Goal: Task Accomplishment & Management: Complete application form

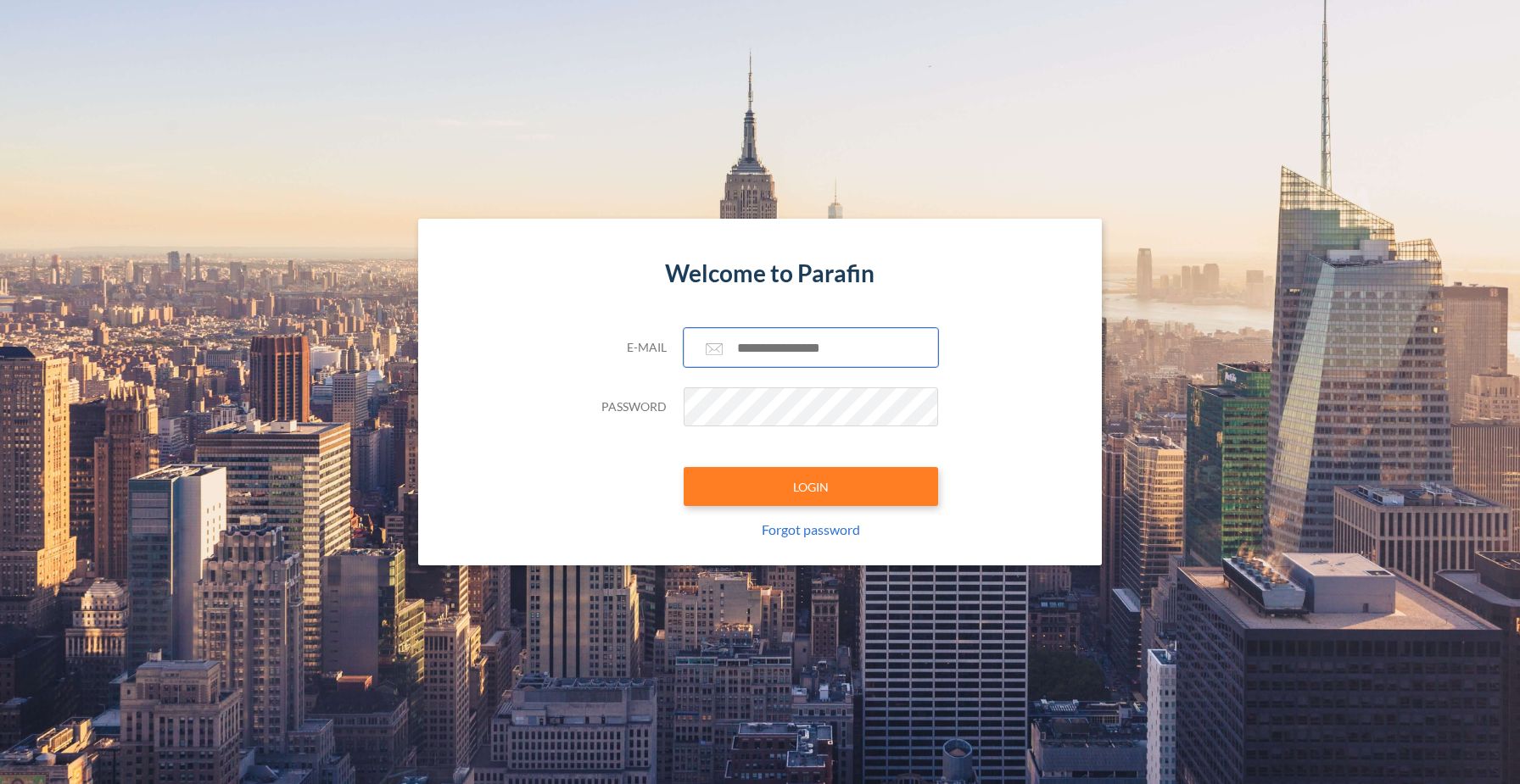
click at [779, 335] on input "text" at bounding box center [811, 348] width 254 height 39
type input "**********"
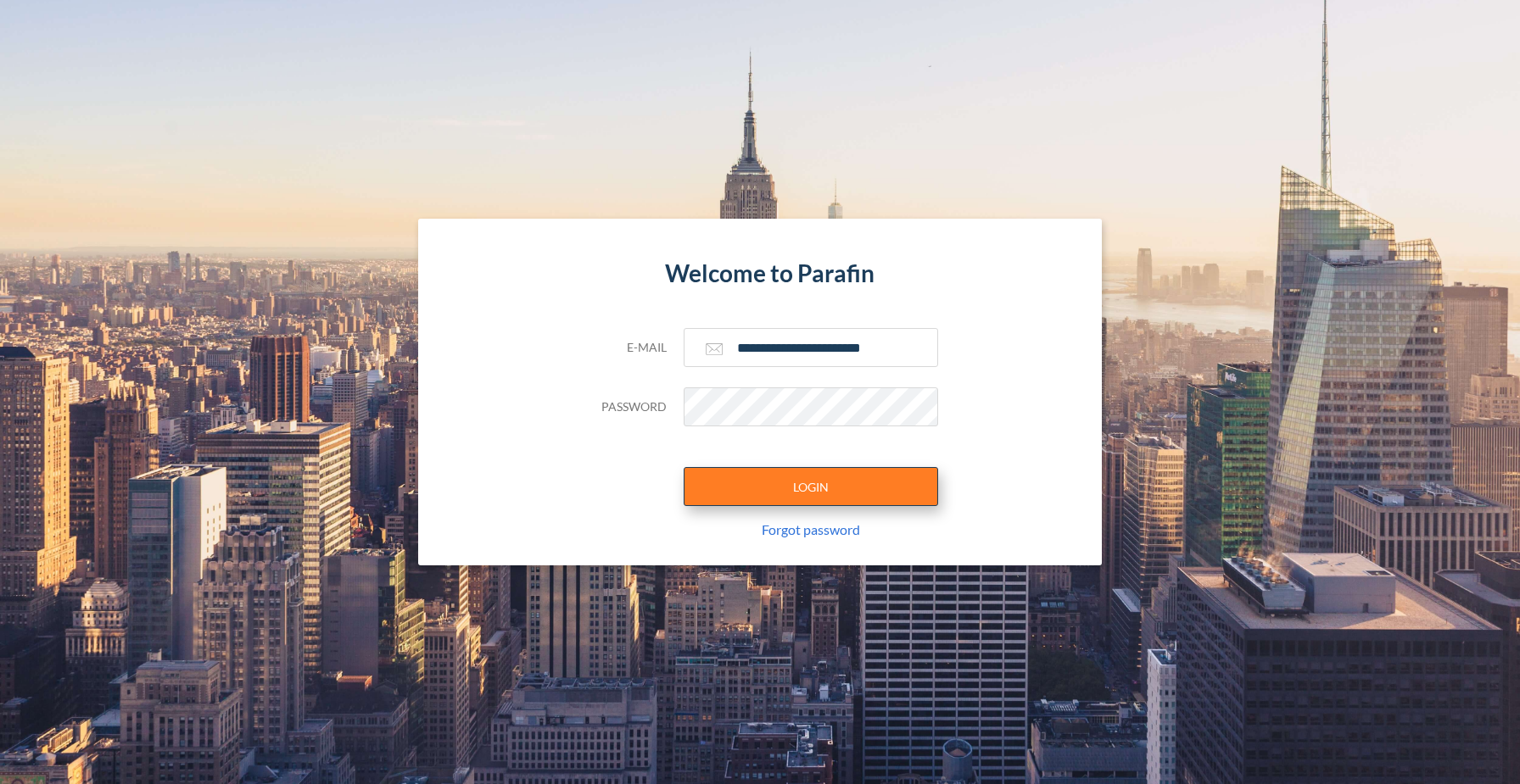
click at [833, 491] on button "LOGIN" at bounding box center [811, 486] width 254 height 39
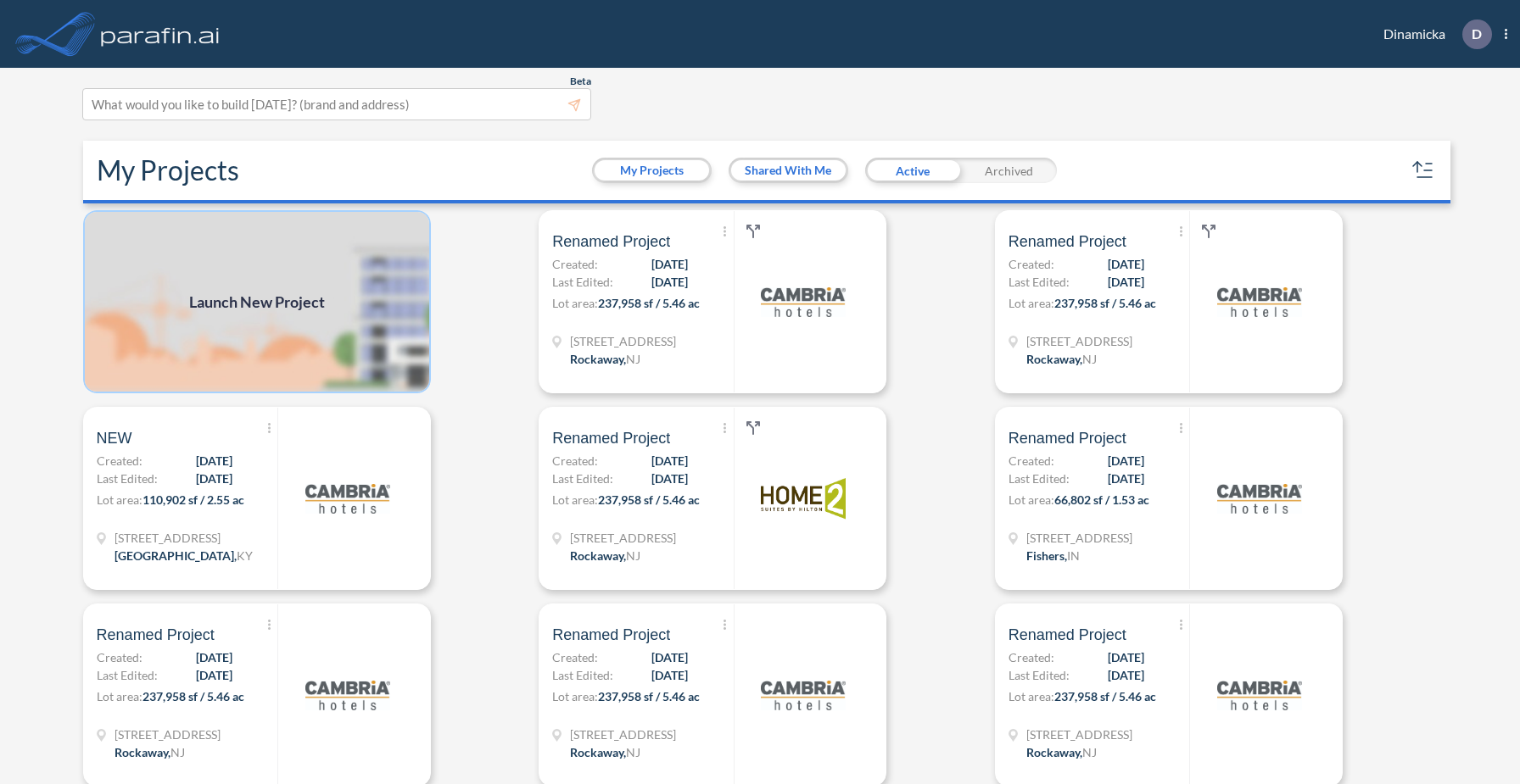
click at [378, 304] on img at bounding box center [257, 302] width 348 height 183
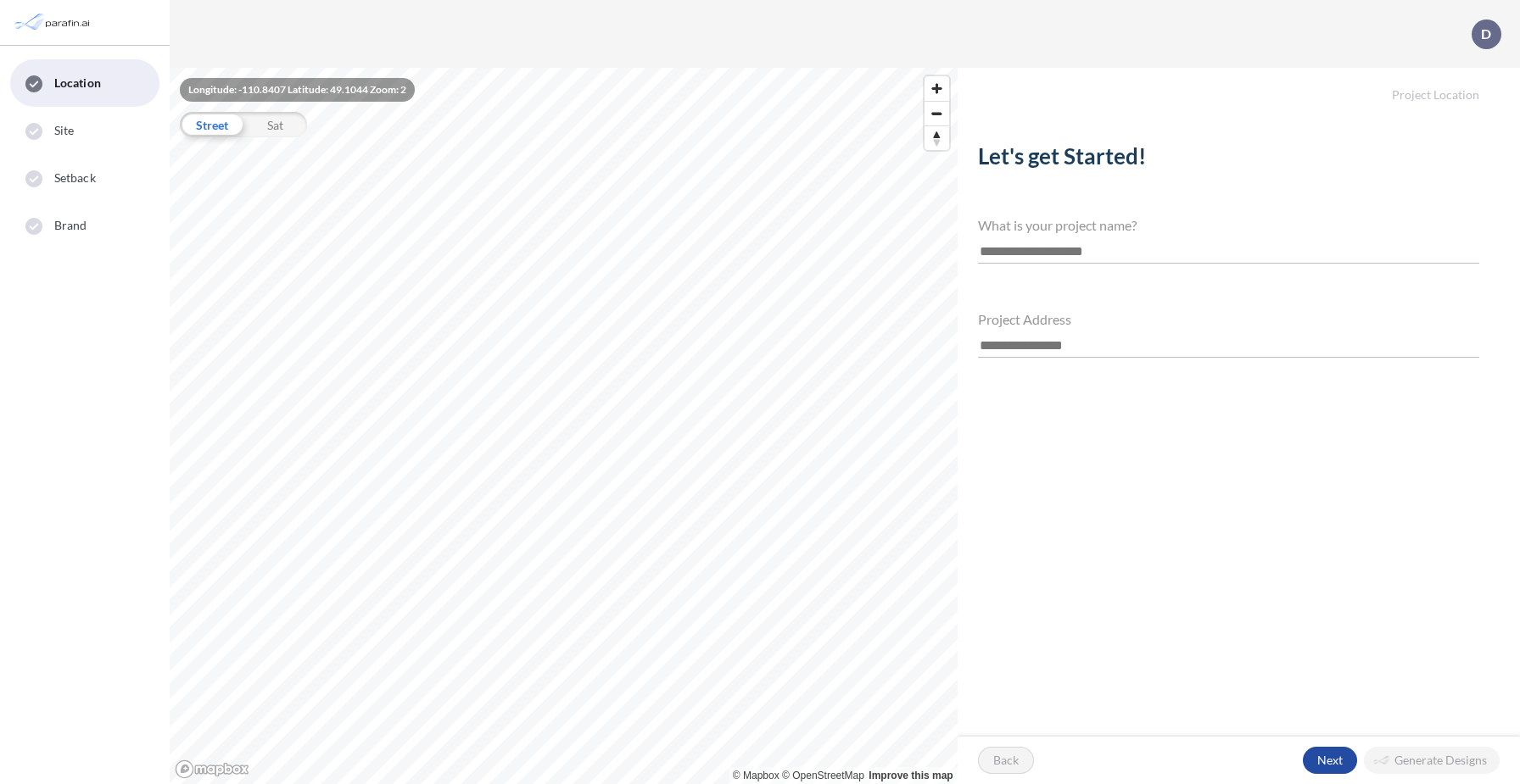
click at [1074, 242] on input "text" at bounding box center [1229, 252] width 502 height 23
type input "**********"
click at [1006, 345] on input "text" at bounding box center [1229, 347] width 502 height 23
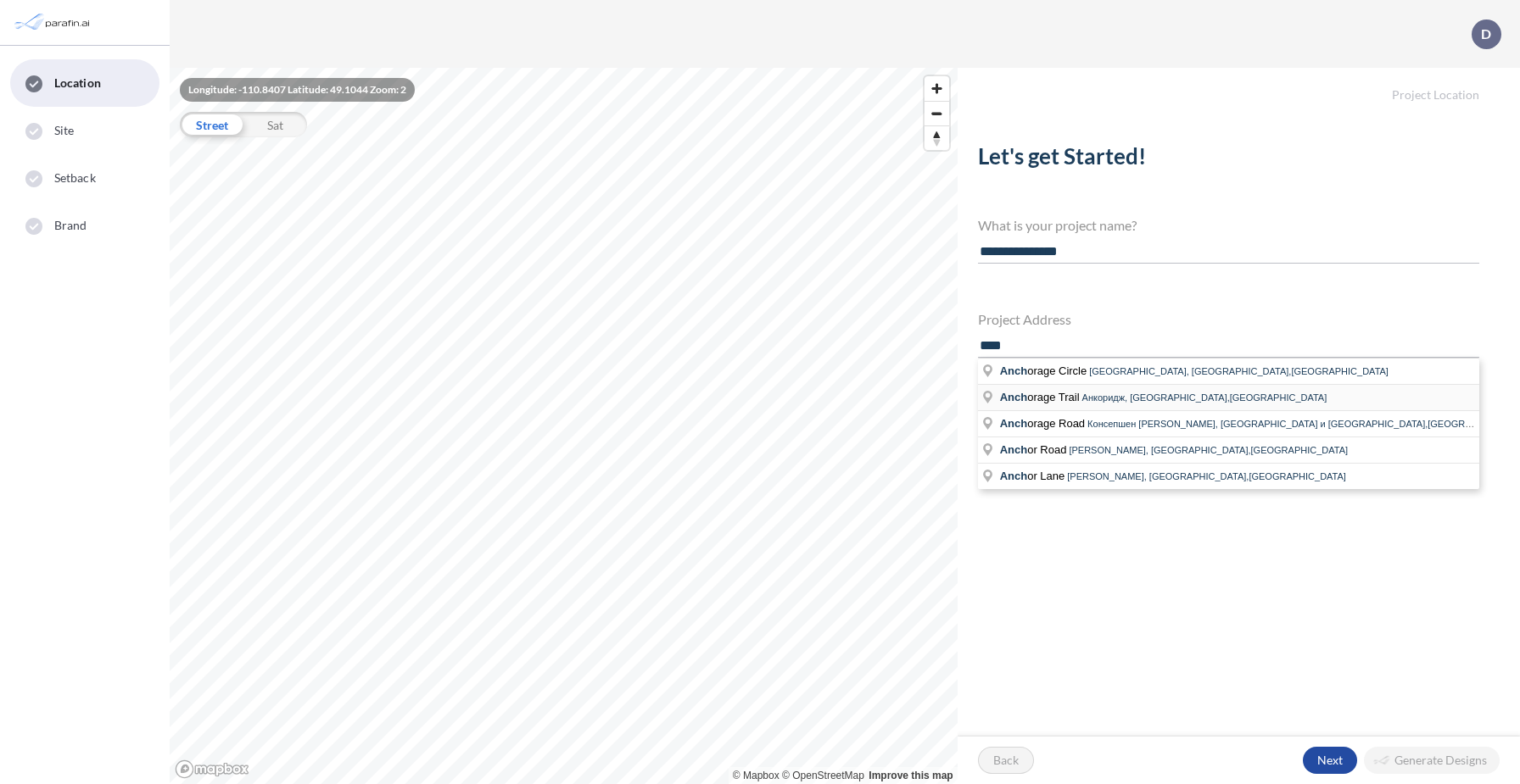
click at [1072, 397] on span "Anch orage Trail" at bounding box center [1041, 396] width 82 height 12
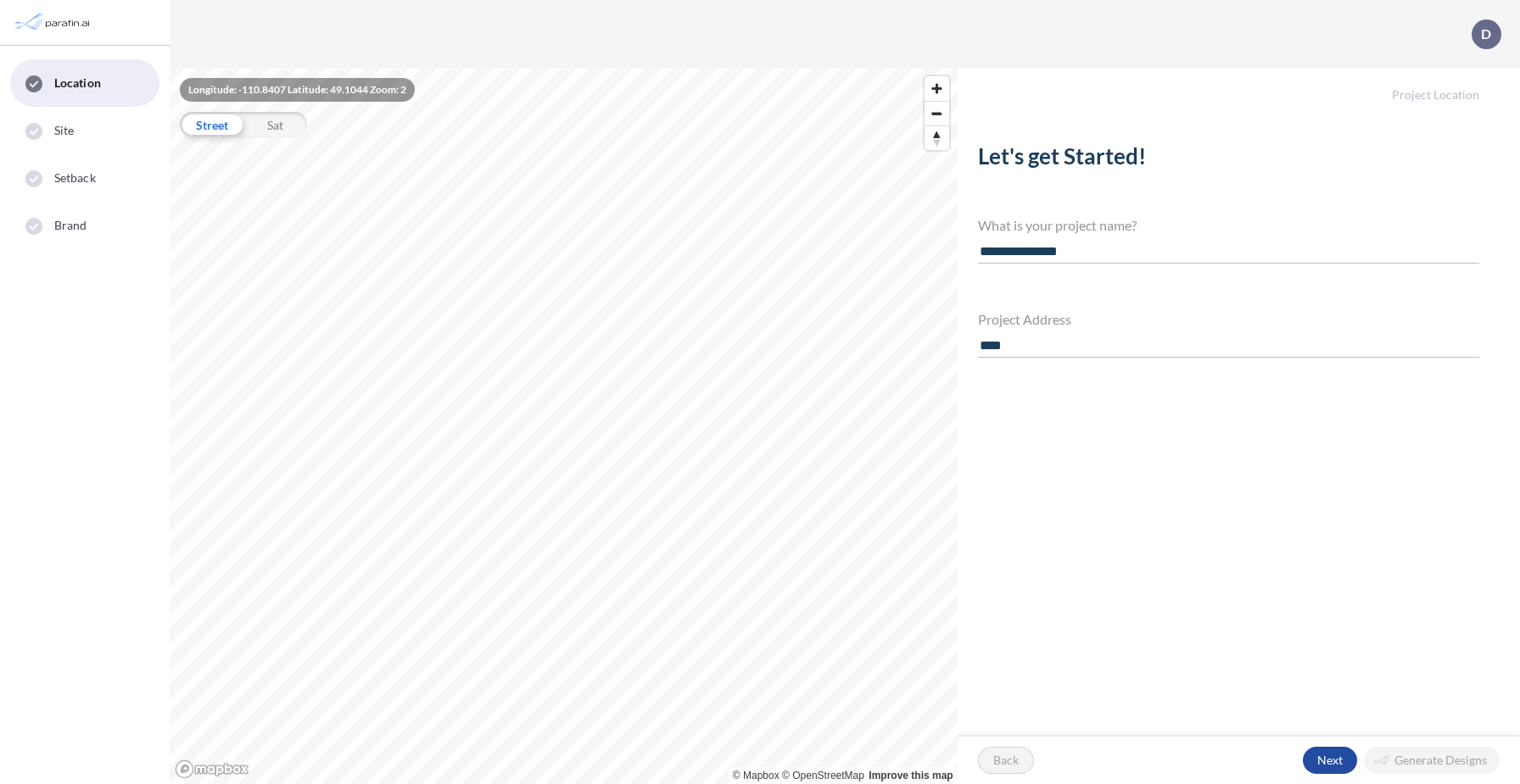
type input "**********"
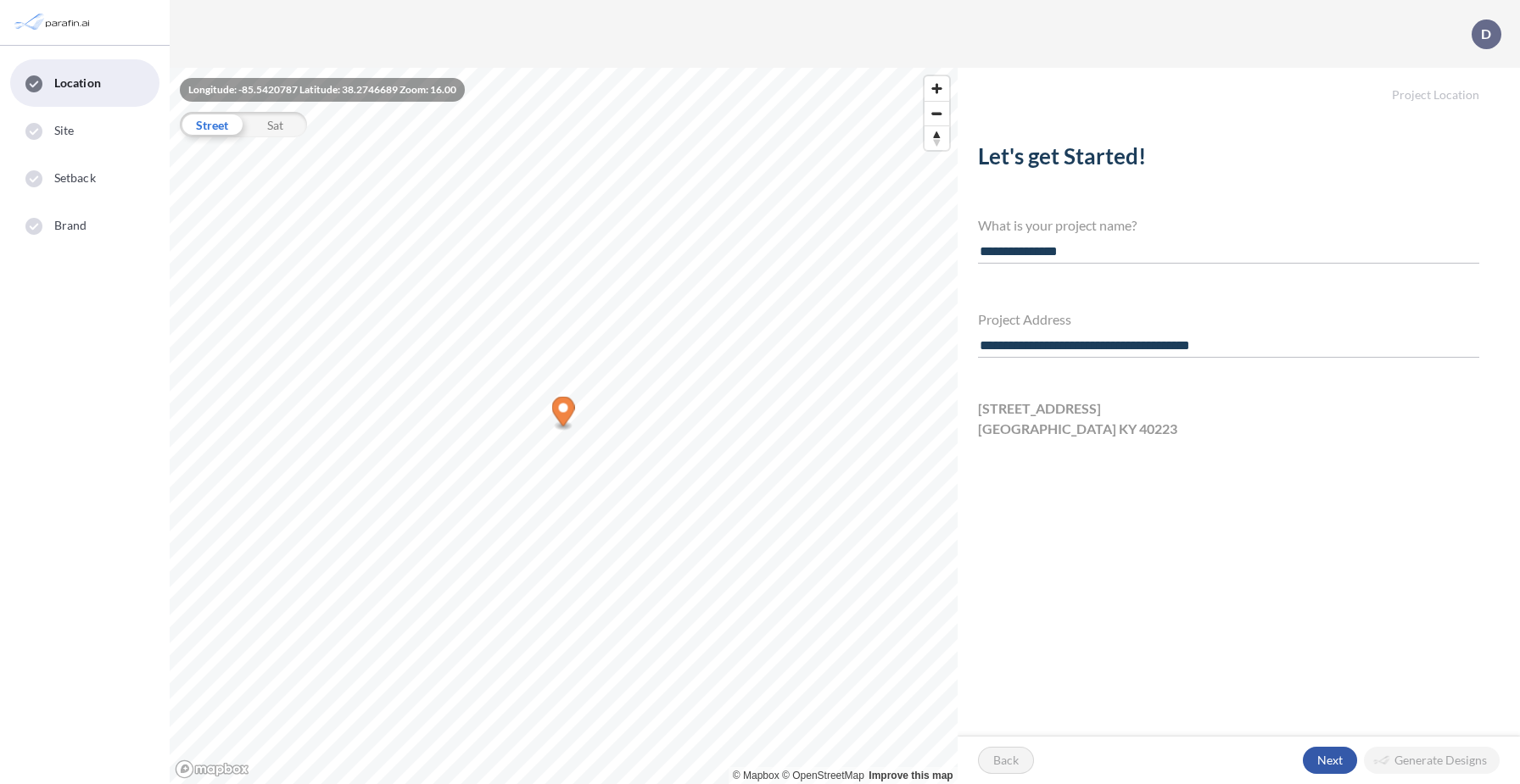
click at [1338, 761] on div "button" at bounding box center [1330, 760] width 54 height 27
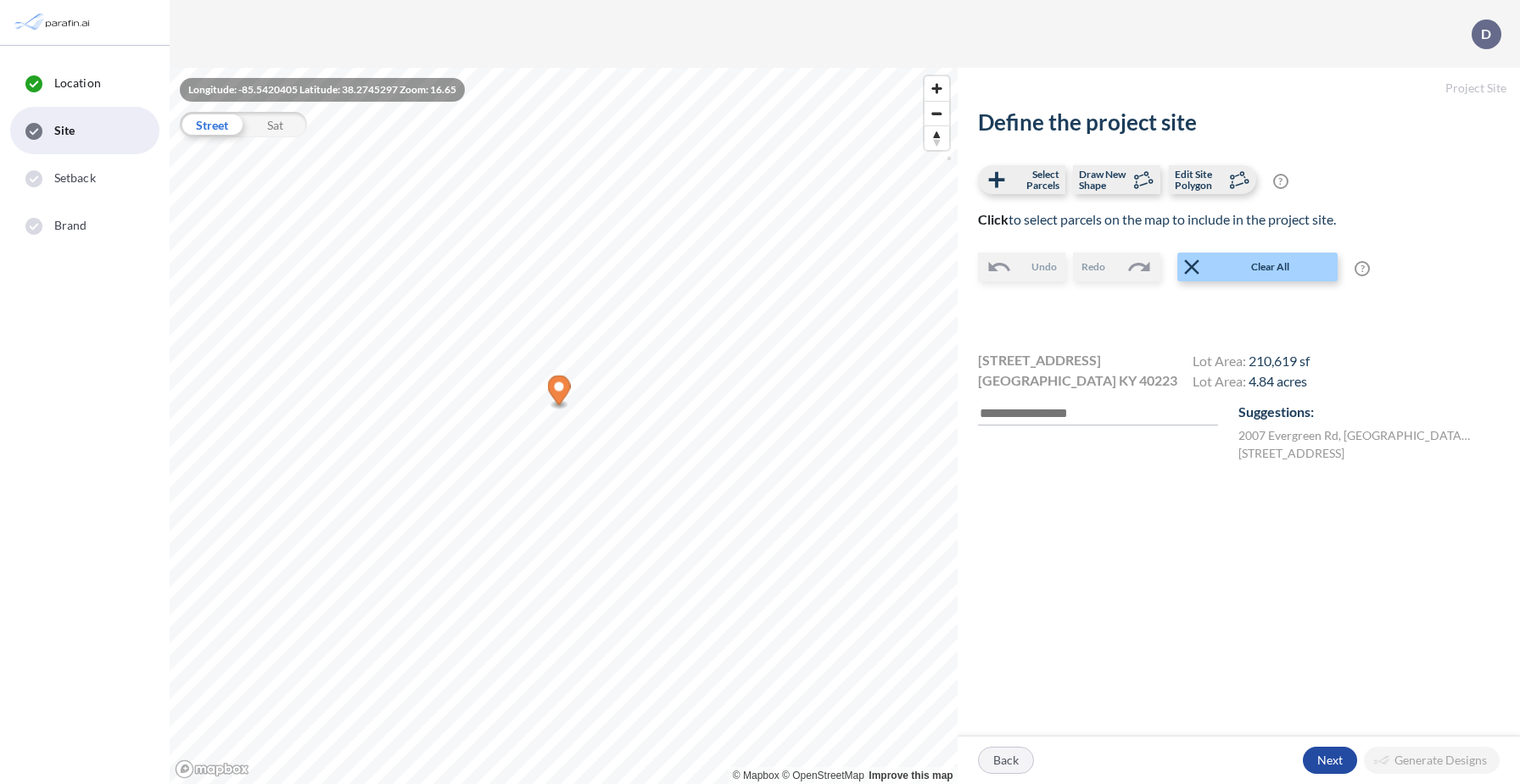
click at [1003, 760] on div "button" at bounding box center [1006, 760] width 54 height 26
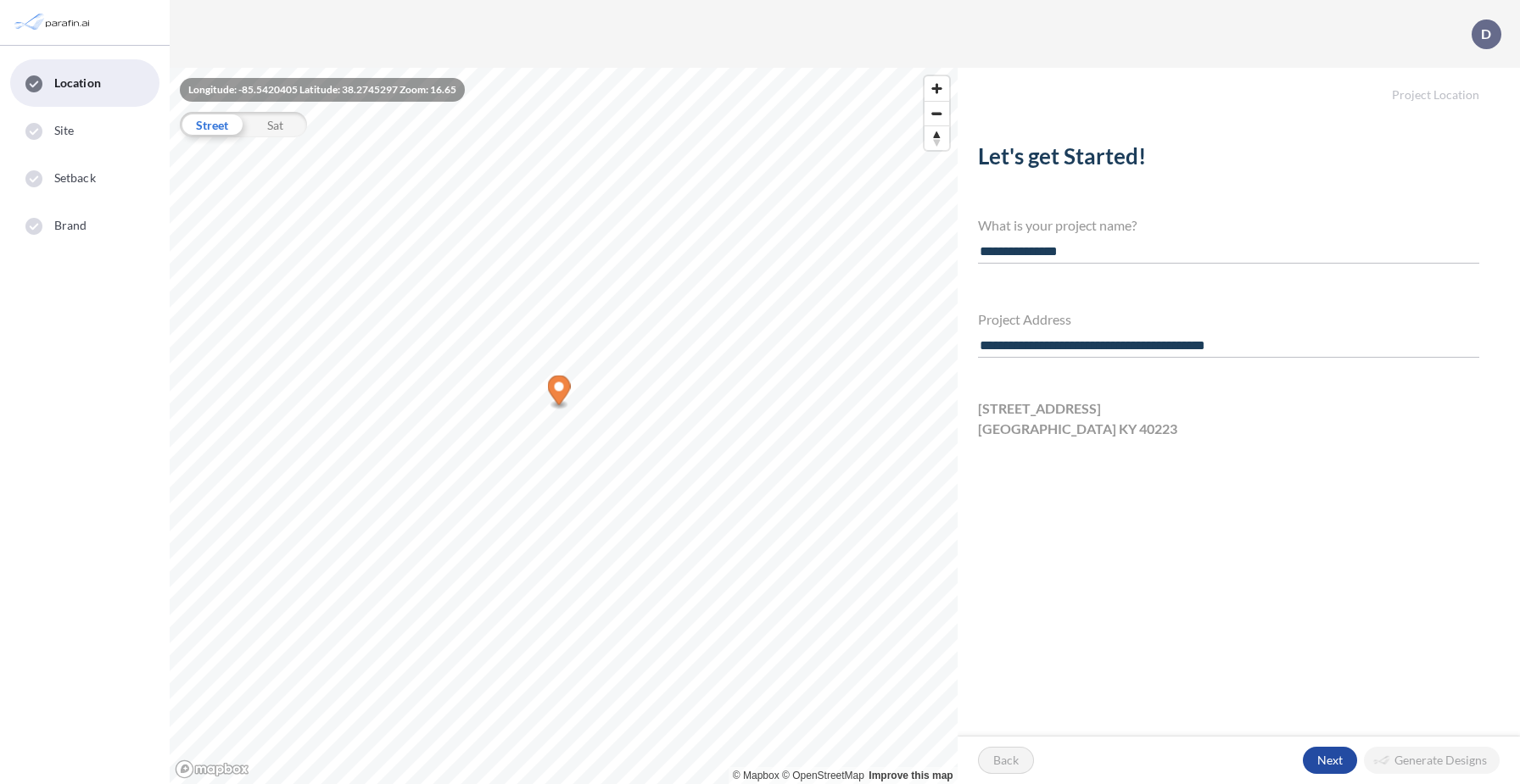
click at [1046, 337] on input "**********" at bounding box center [1229, 347] width 502 height 23
paste input "**********"
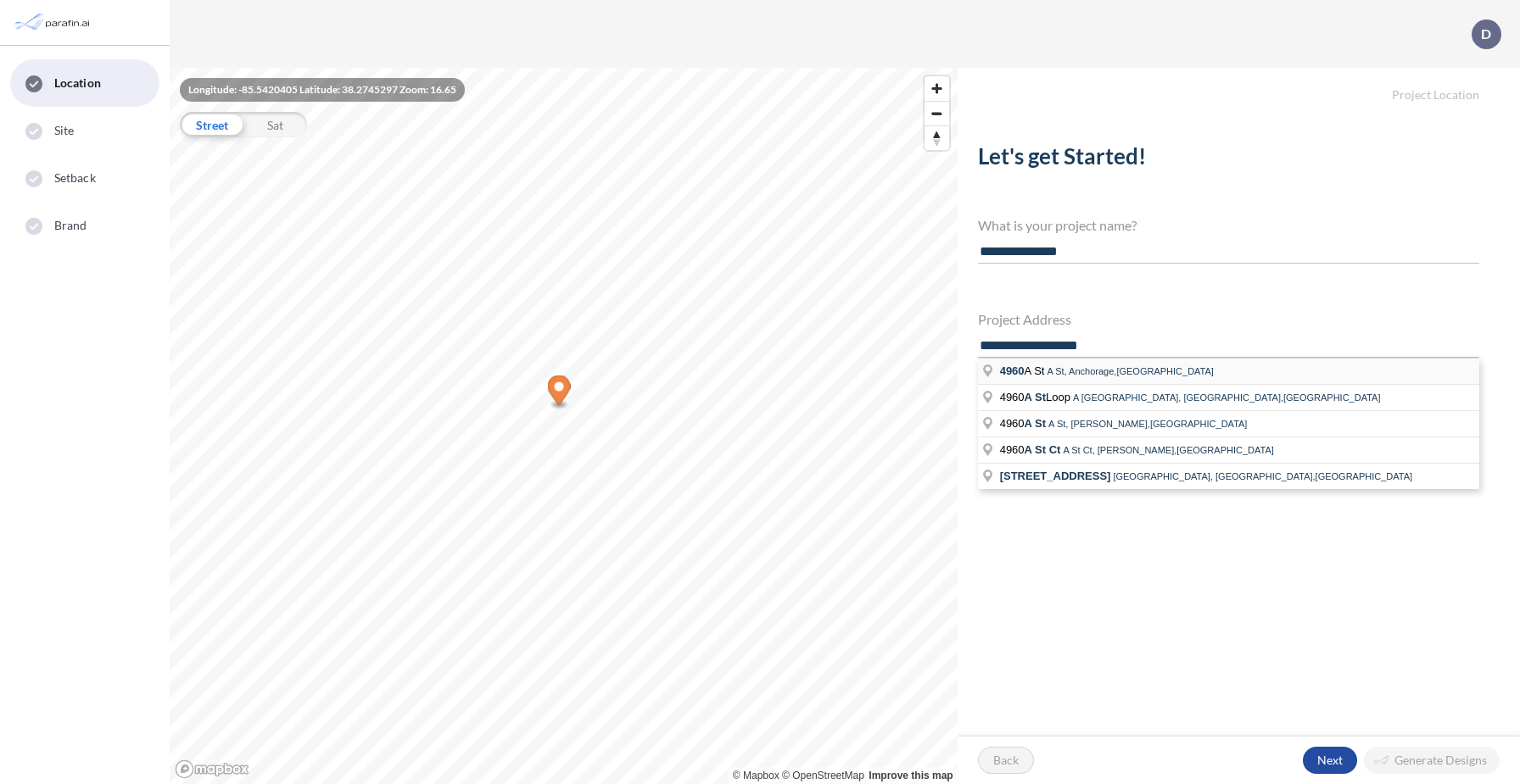
click at [1050, 372] on span "A St, Anchorage,[GEOGRAPHIC_DATA]" at bounding box center [1130, 371] width 166 height 11
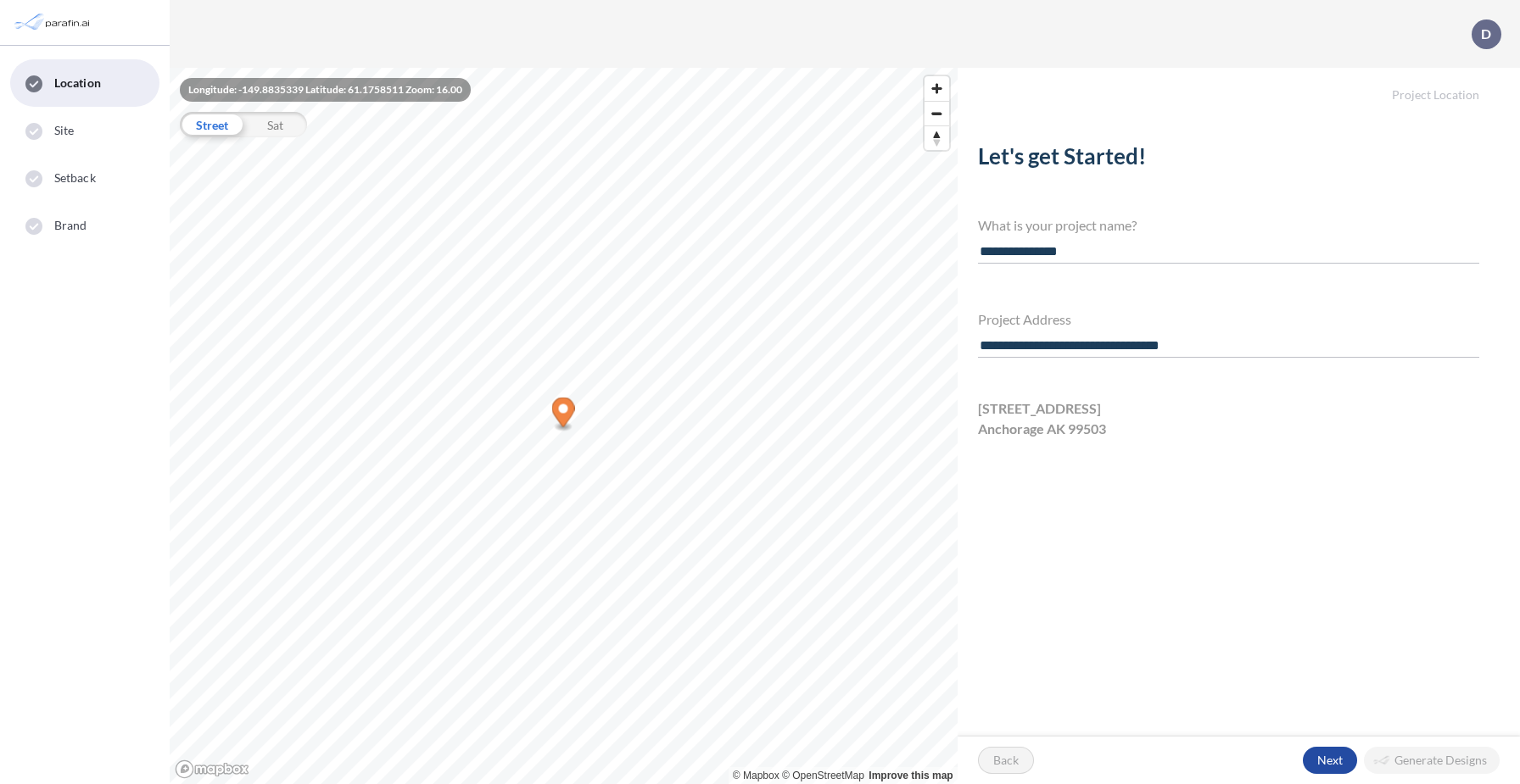
click at [1216, 339] on input "**********" at bounding box center [1229, 347] width 502 height 23
type input "**********"
click at [1338, 757] on div "button" at bounding box center [1330, 760] width 54 height 27
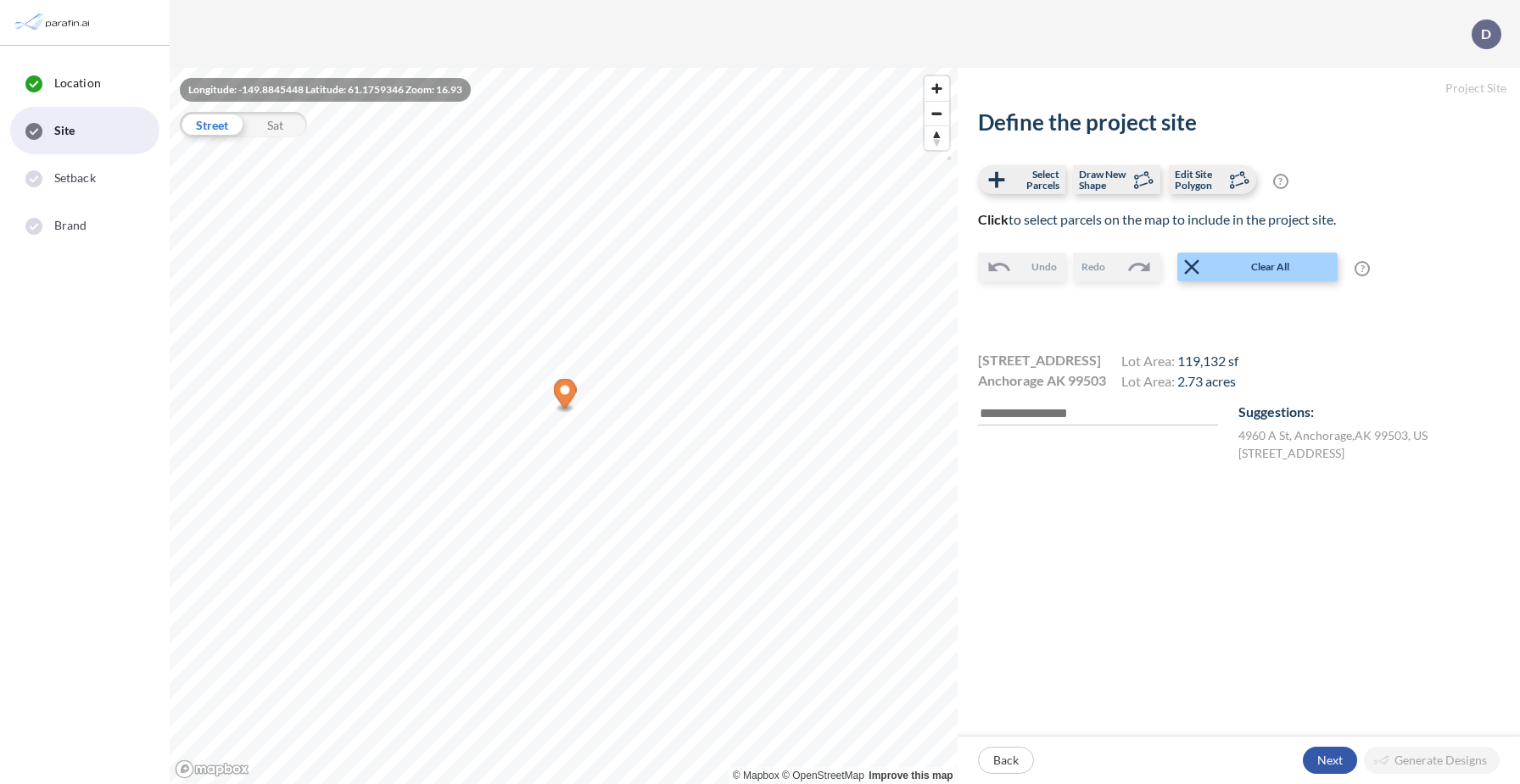
click at [1330, 760] on div "button" at bounding box center [1330, 760] width 54 height 27
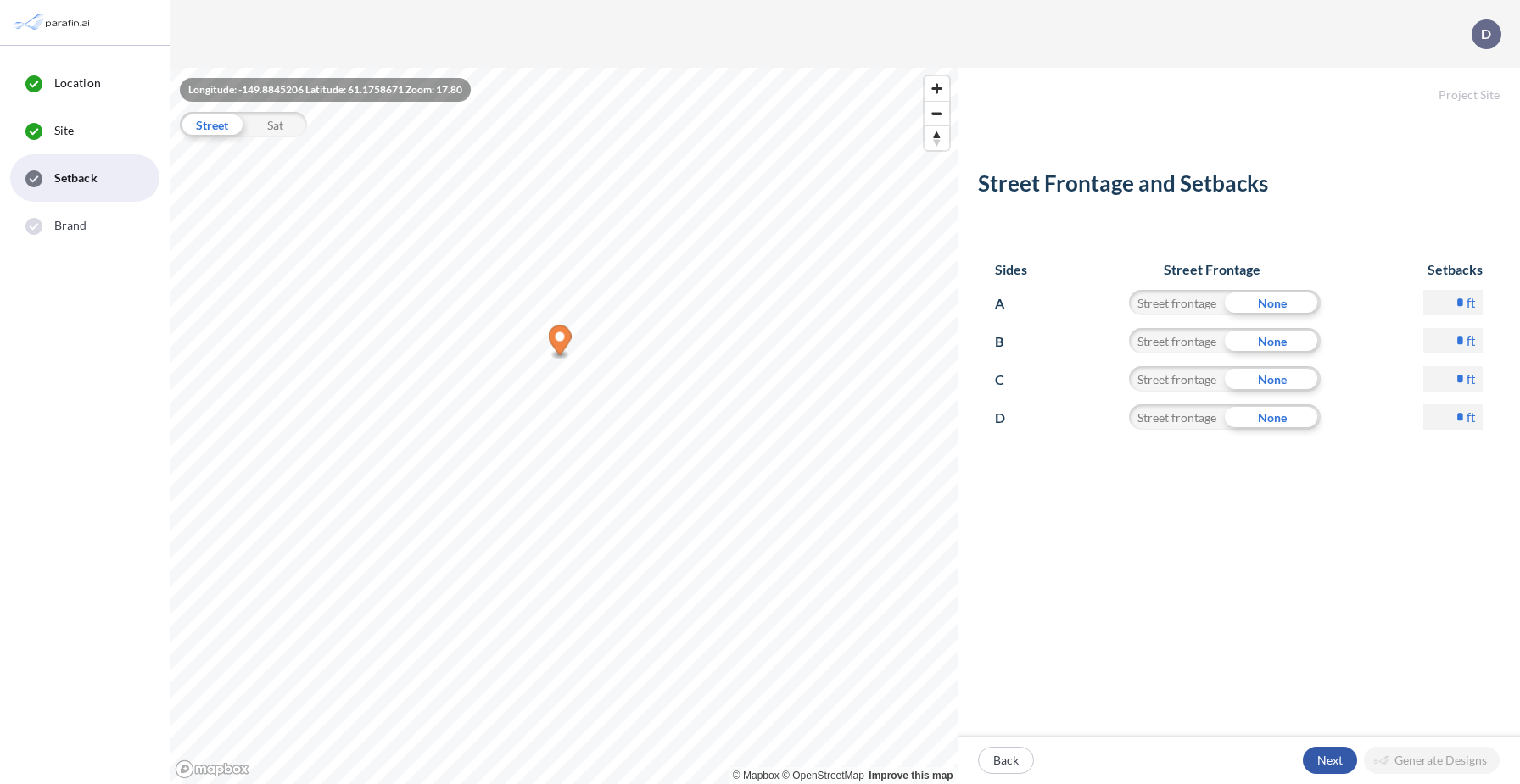
click at [1337, 760] on div "button" at bounding box center [1330, 760] width 54 height 27
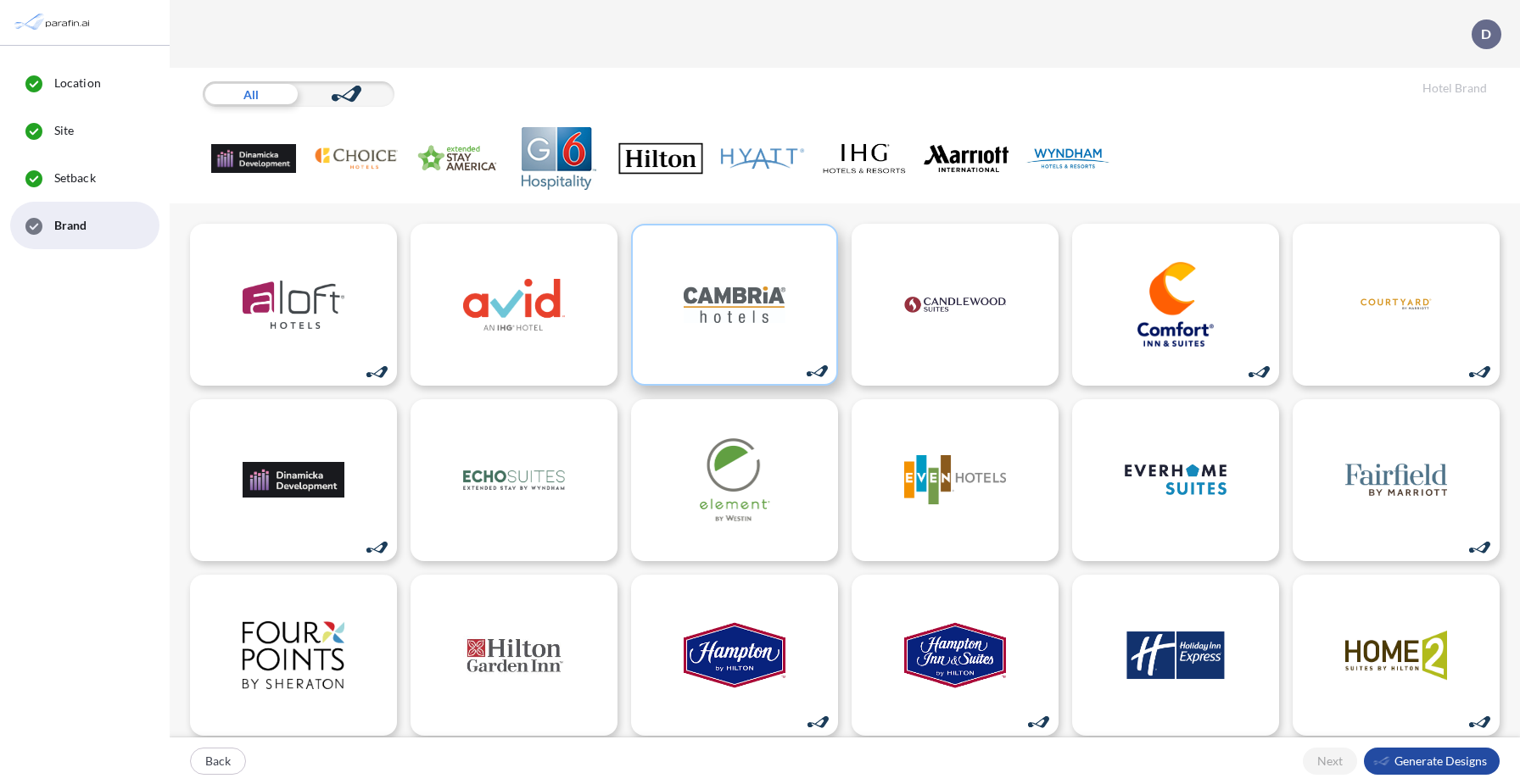
click at [733, 311] on img at bounding box center [735, 304] width 102 height 85
click at [1451, 762] on div "button" at bounding box center [1432, 761] width 136 height 27
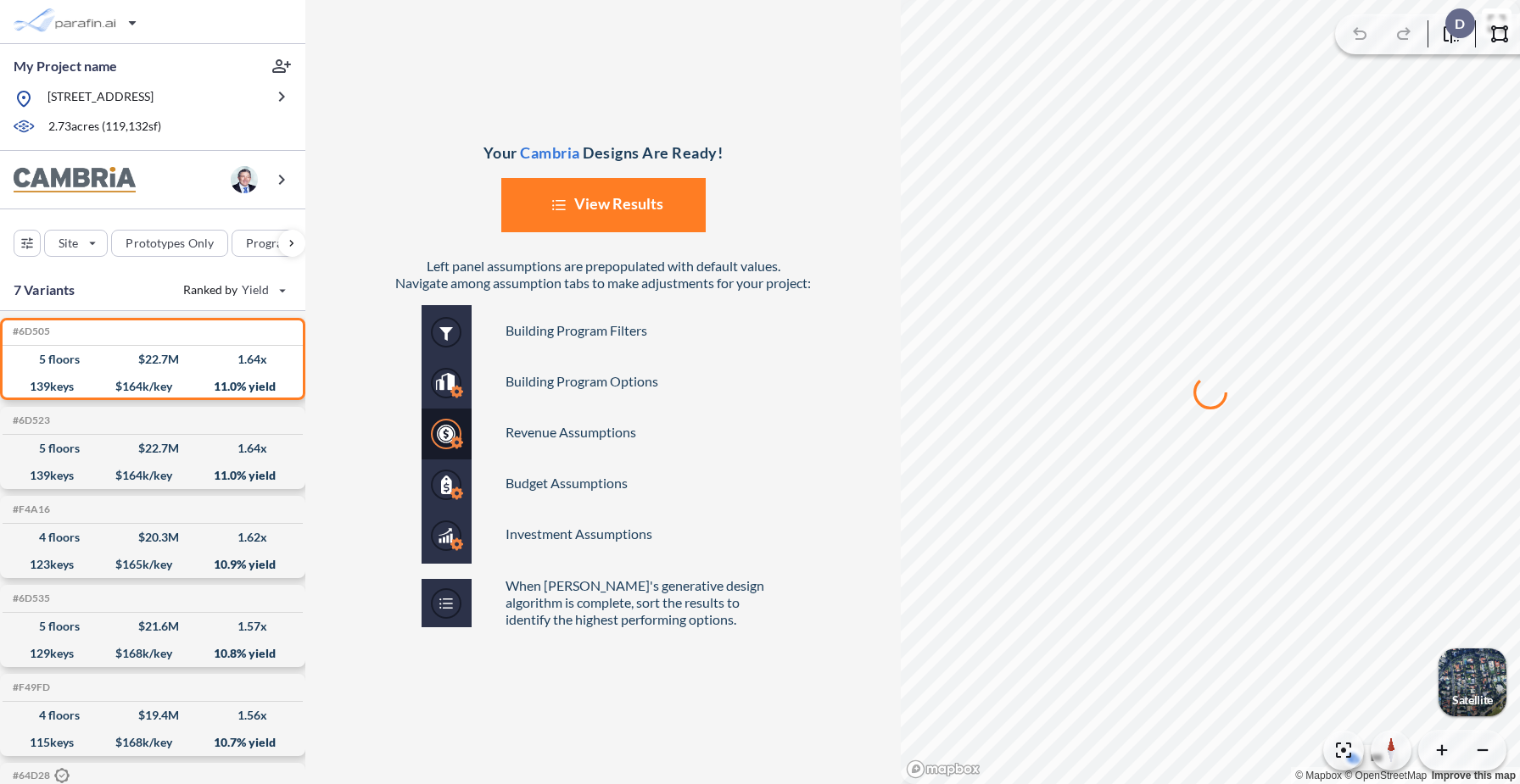
click at [632, 214] on button "List Created with Sketch. View Results" at bounding box center [604, 204] width 204 height 54
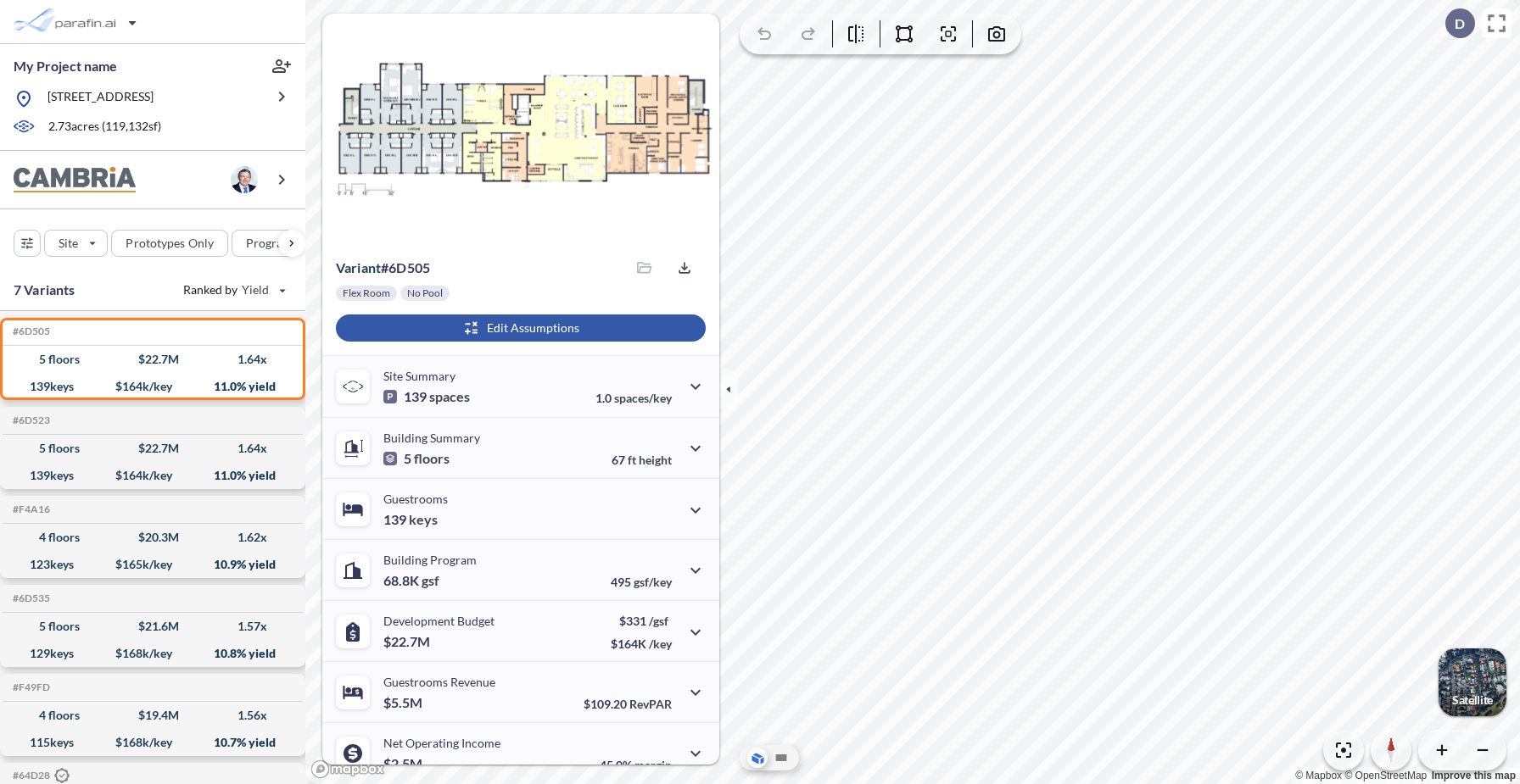
click at [534, 329] on div "button" at bounding box center [521, 328] width 370 height 27
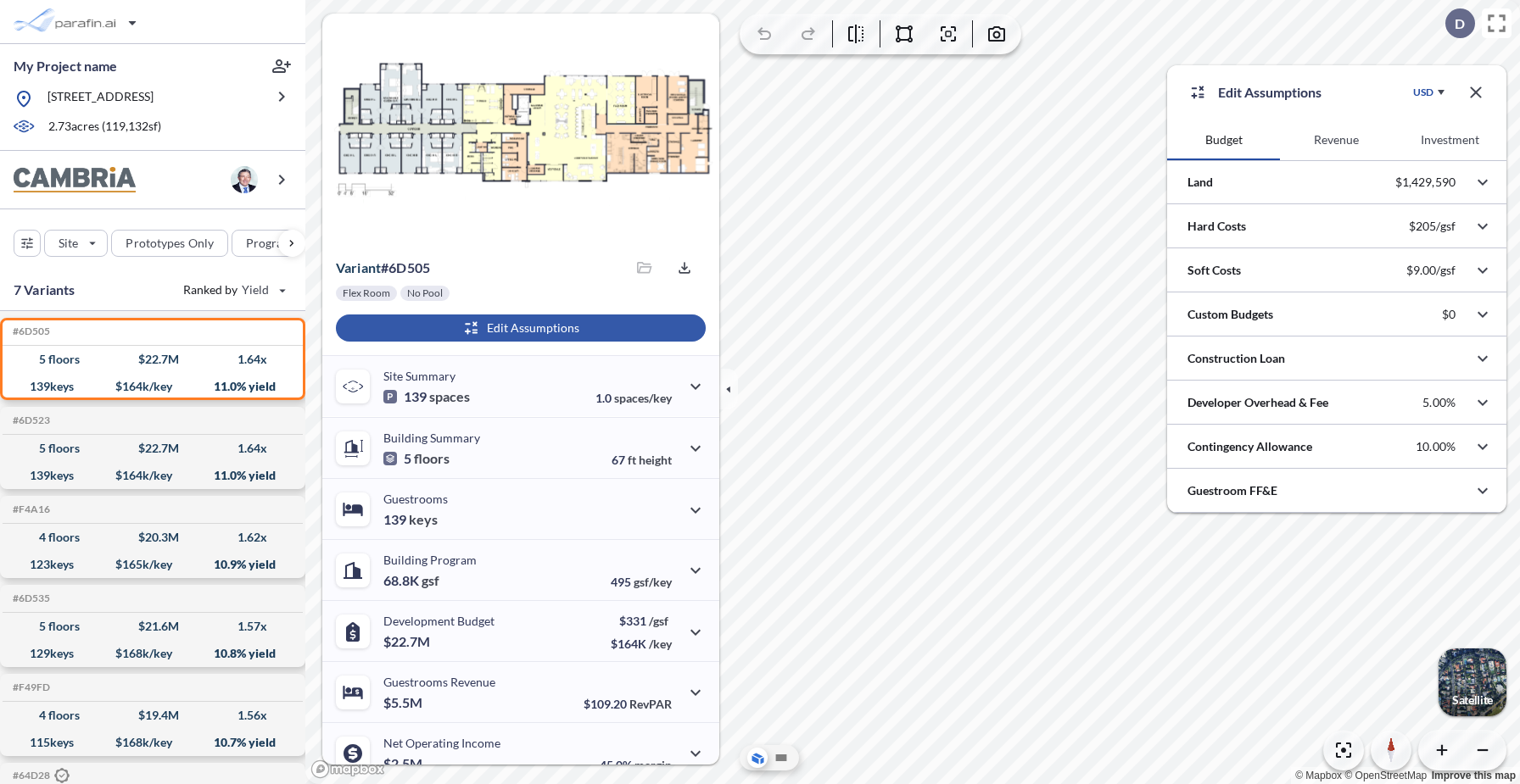
click at [1330, 129] on button "Revenue" at bounding box center [1337, 139] width 113 height 41
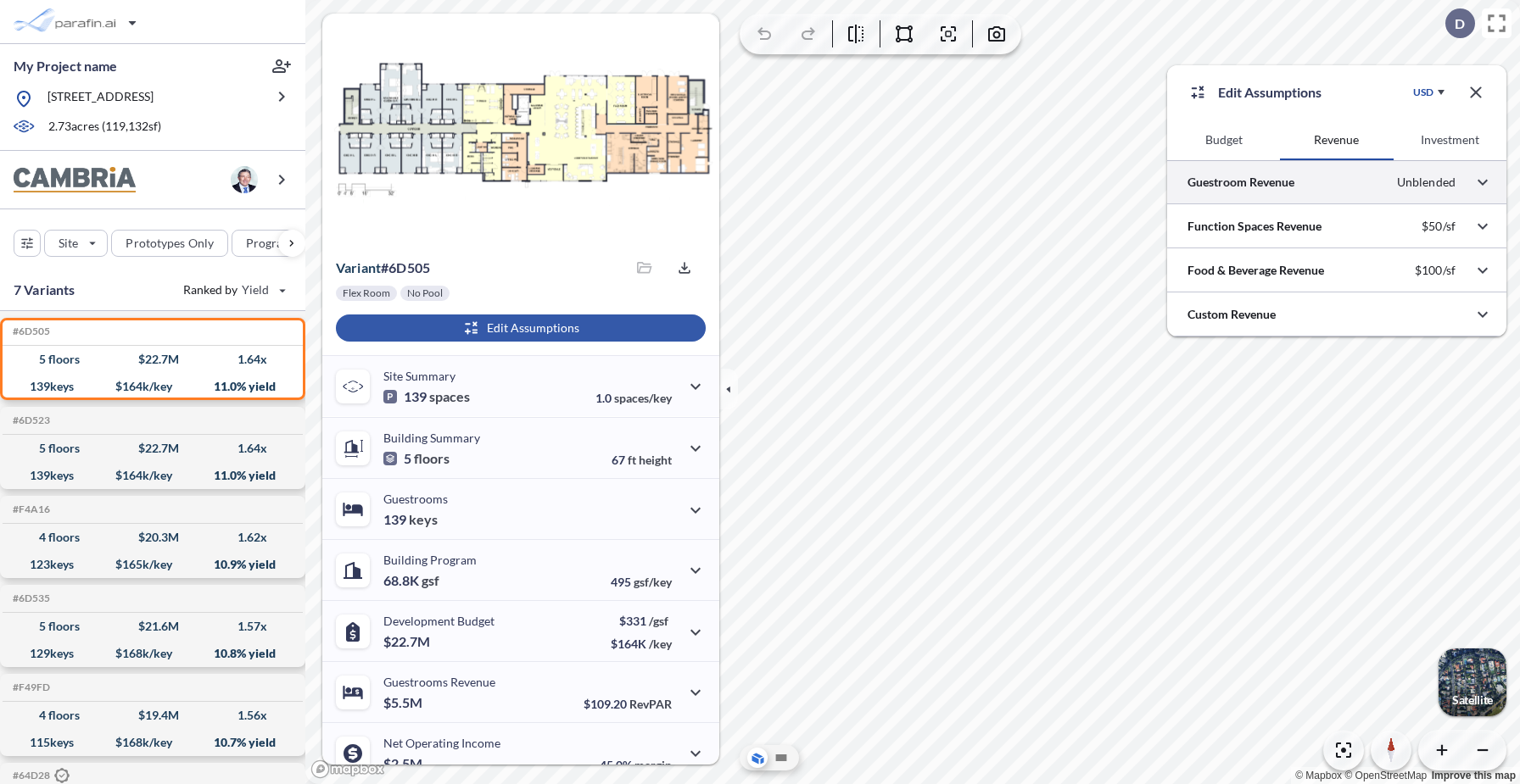
click at [1296, 183] on div at bounding box center [1337, 181] width 339 height 43
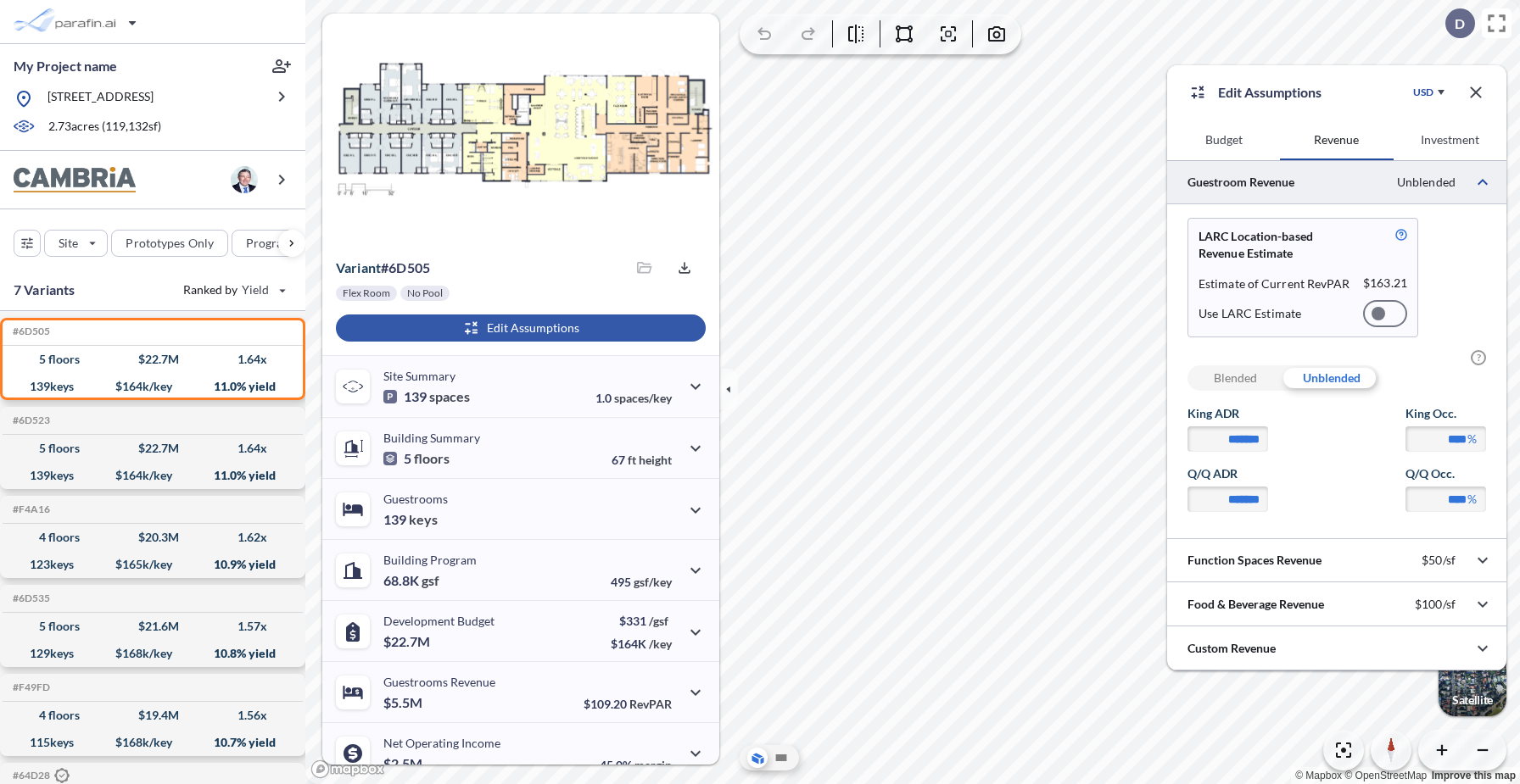
click at [1391, 310] on div at bounding box center [1385, 313] width 44 height 27
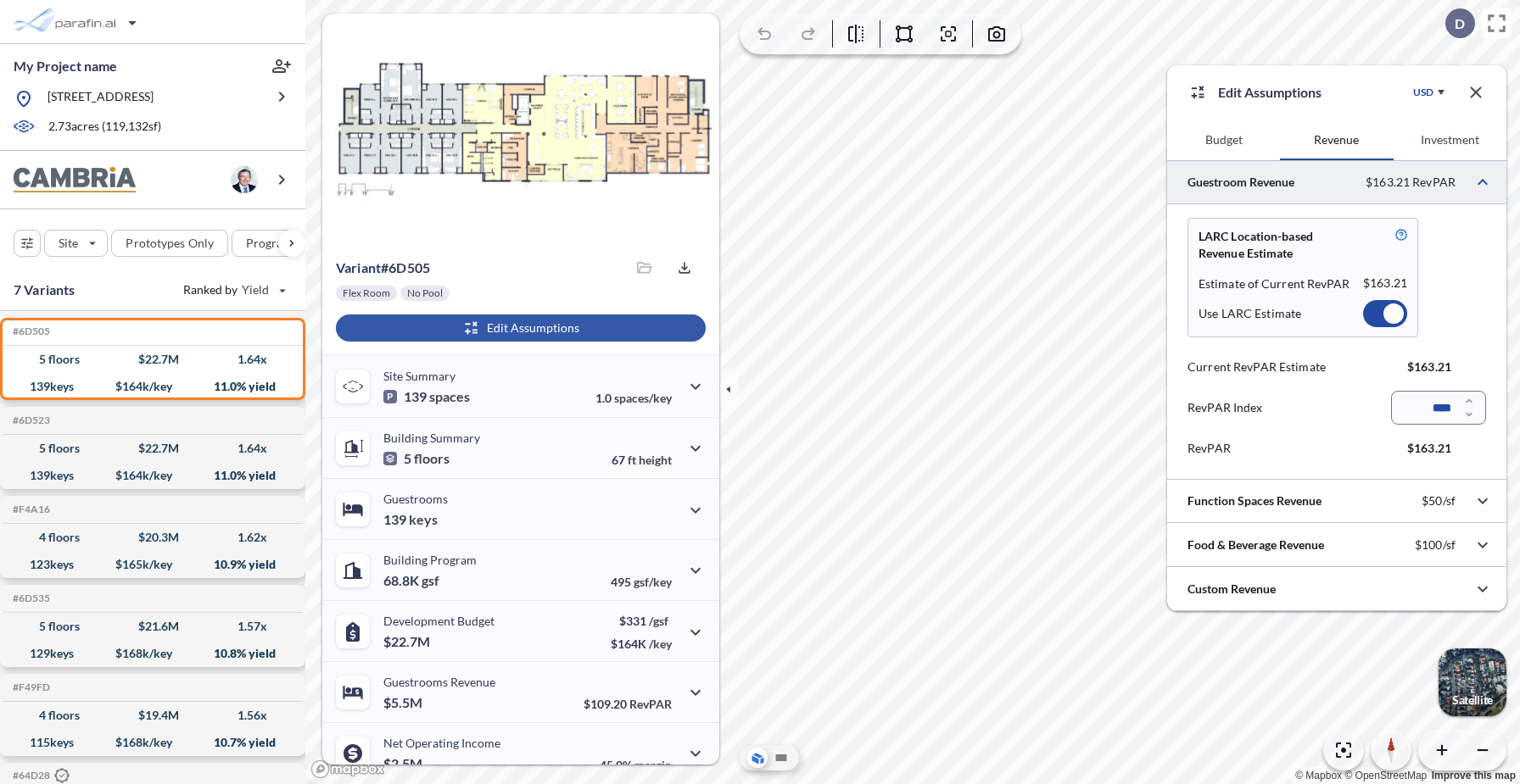
click at [1381, 311] on div at bounding box center [1385, 313] width 44 height 27
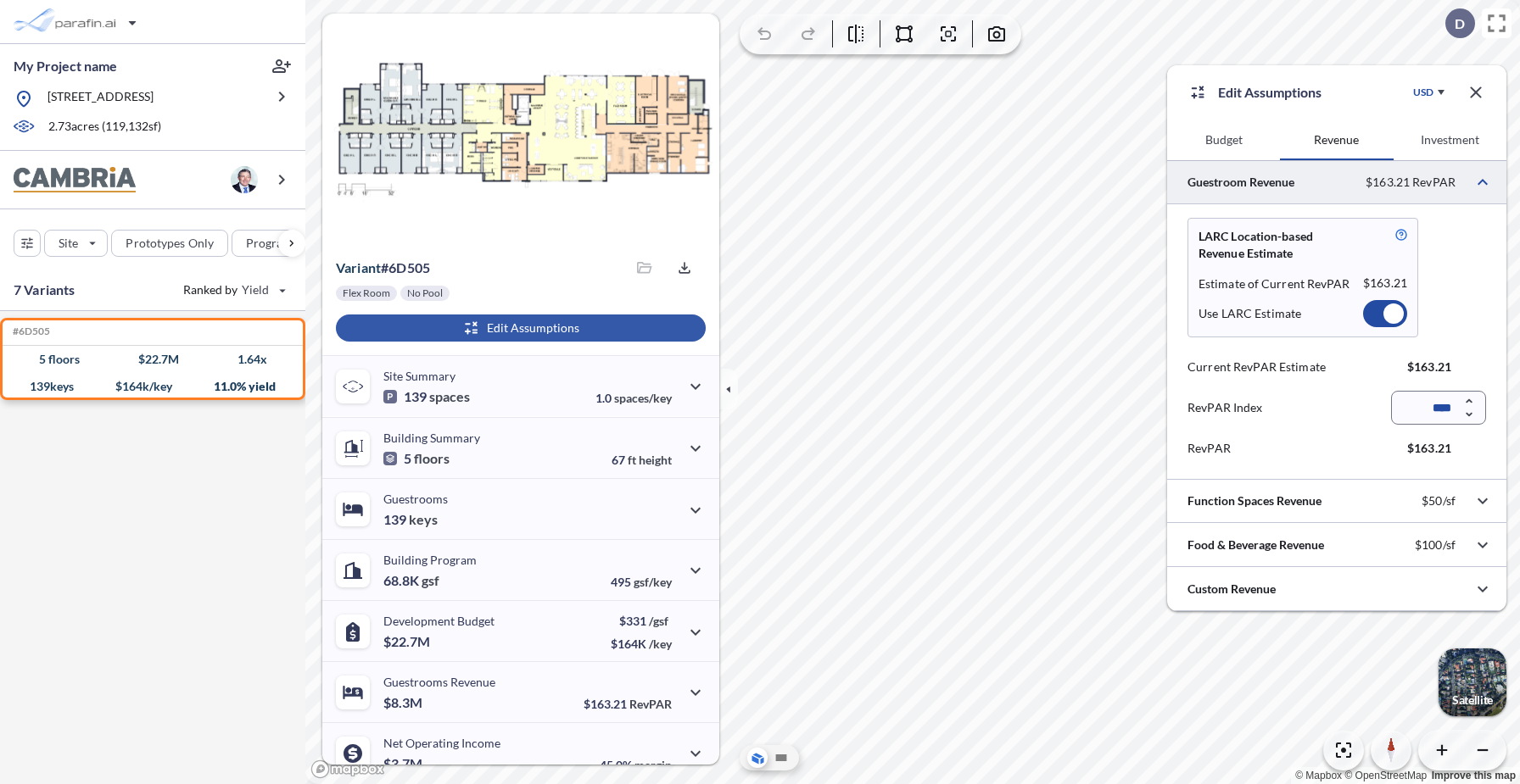
click at [1381, 311] on div at bounding box center [1385, 313] width 44 height 27
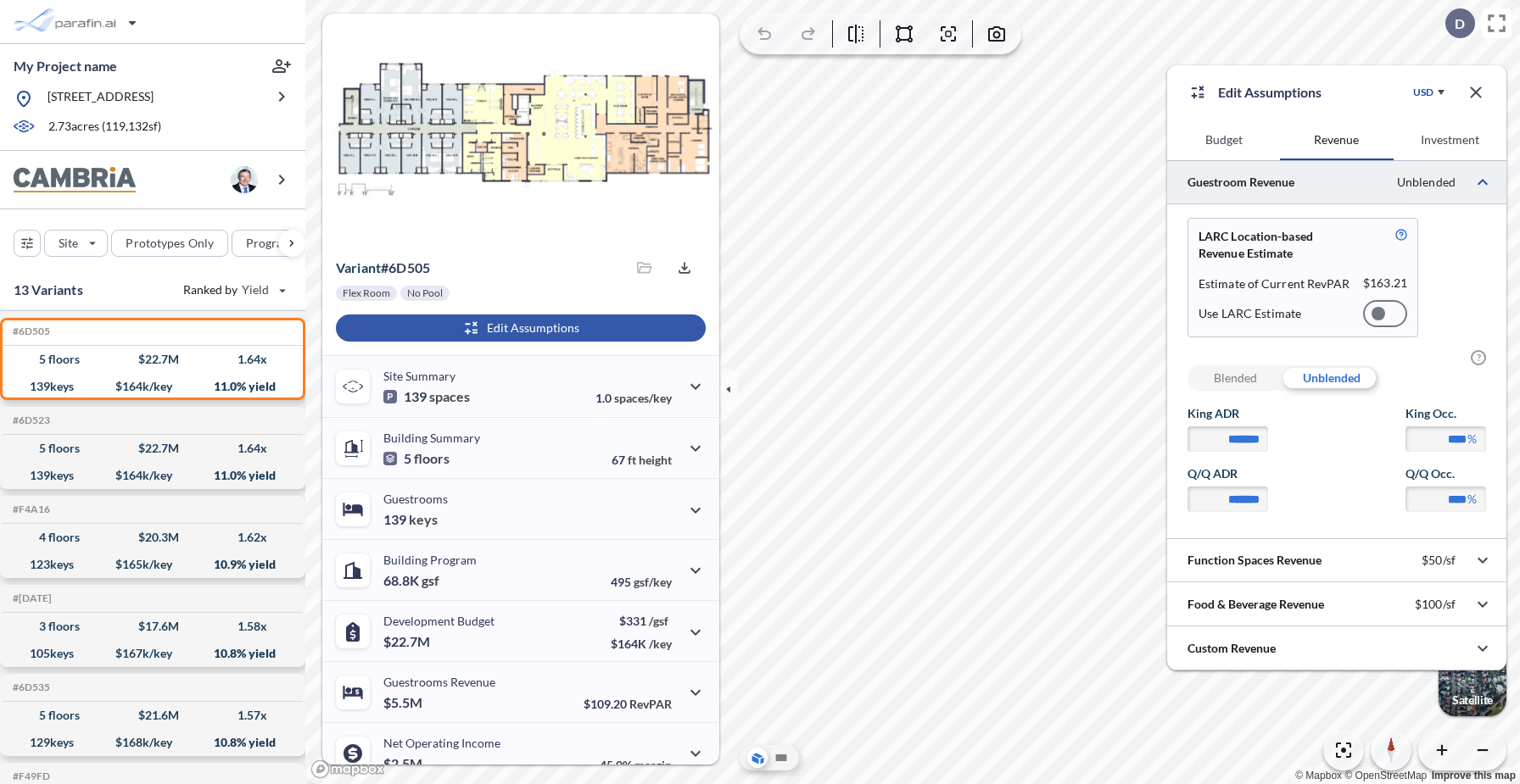
click at [1231, 138] on button "Budget" at bounding box center [1224, 139] width 113 height 41
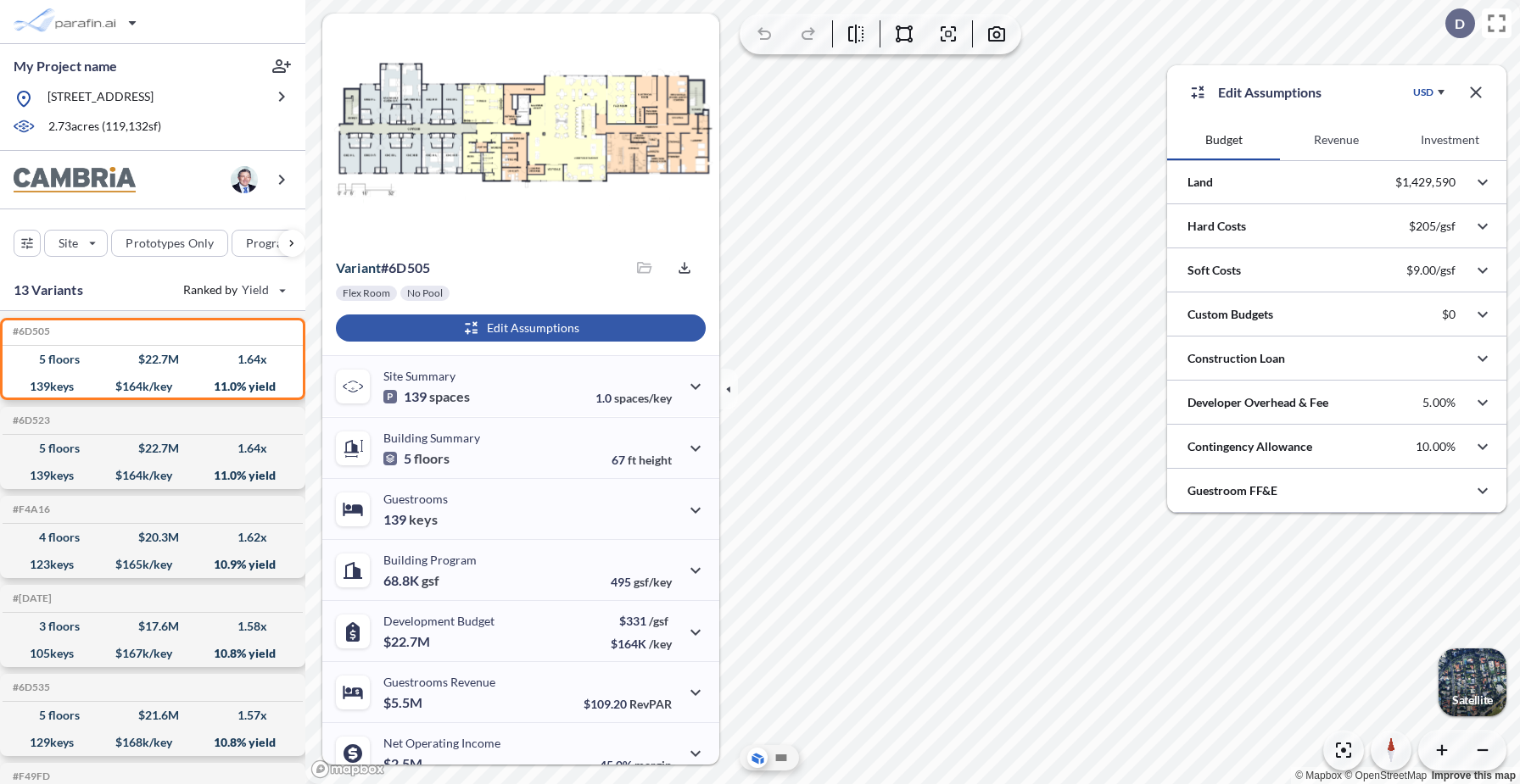
click at [1458, 139] on button "Investment" at bounding box center [1450, 139] width 113 height 41
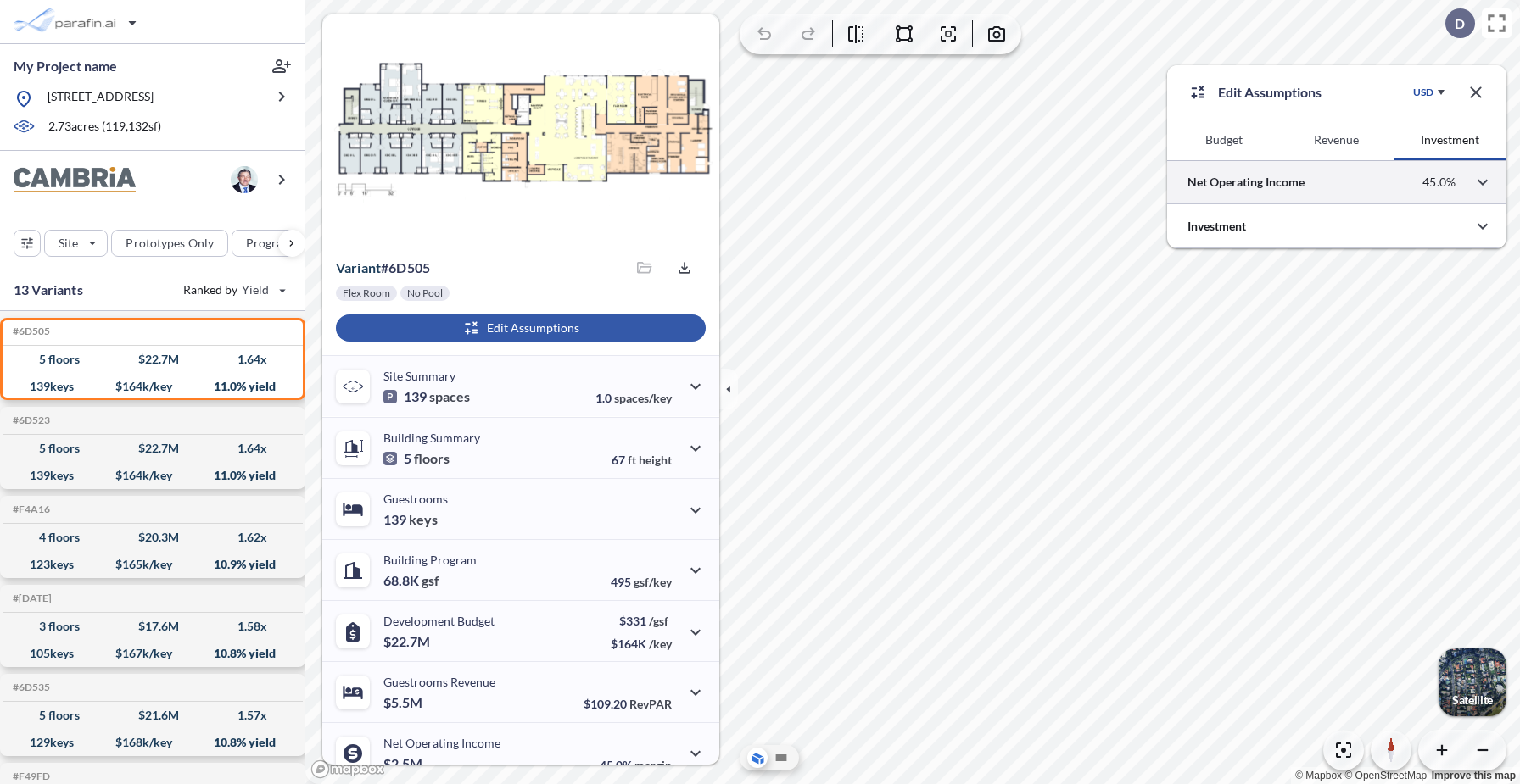
click at [1368, 170] on div at bounding box center [1337, 181] width 339 height 43
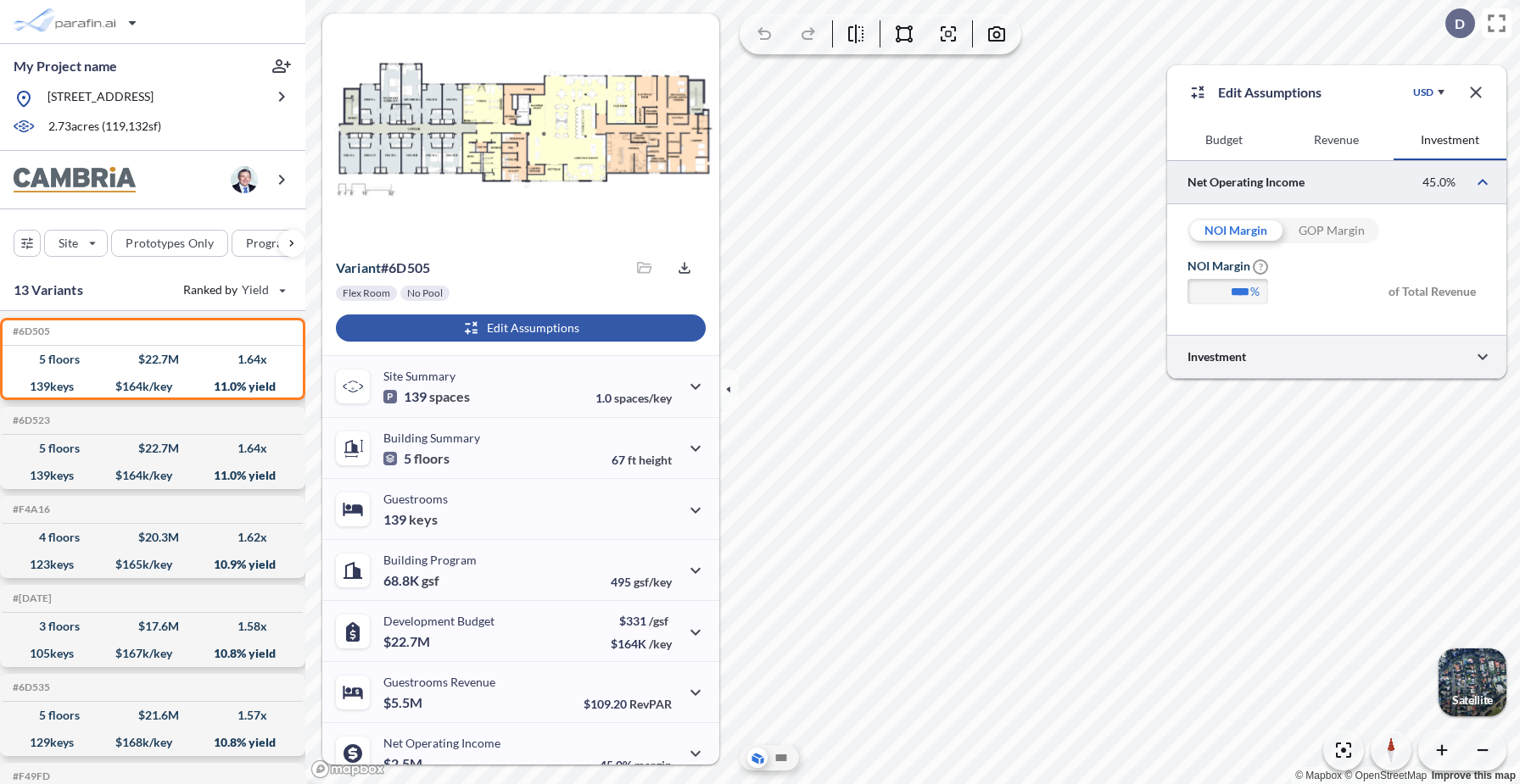
click at [1262, 361] on div at bounding box center [1337, 356] width 339 height 43
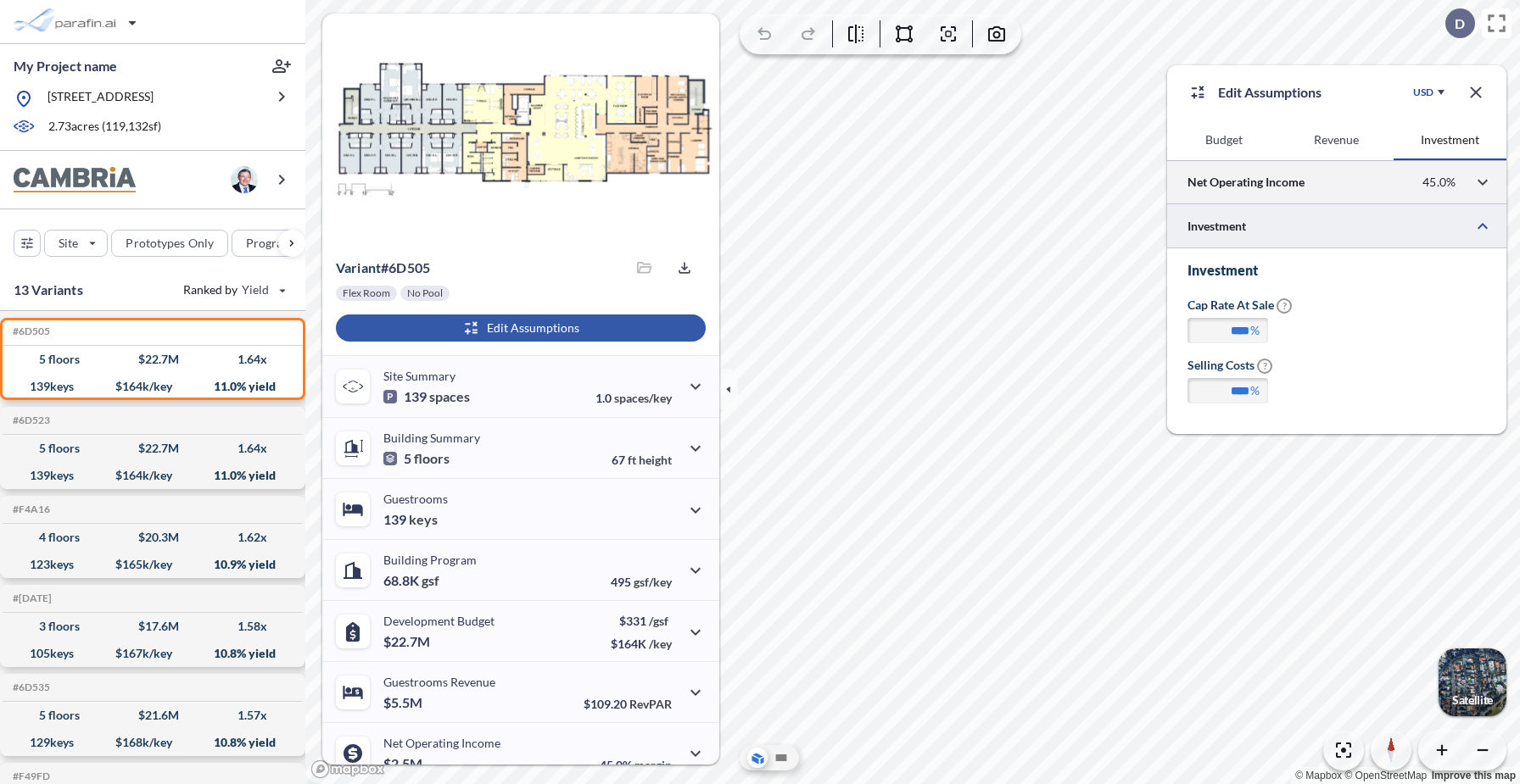
click at [1295, 183] on div at bounding box center [1337, 181] width 339 height 43
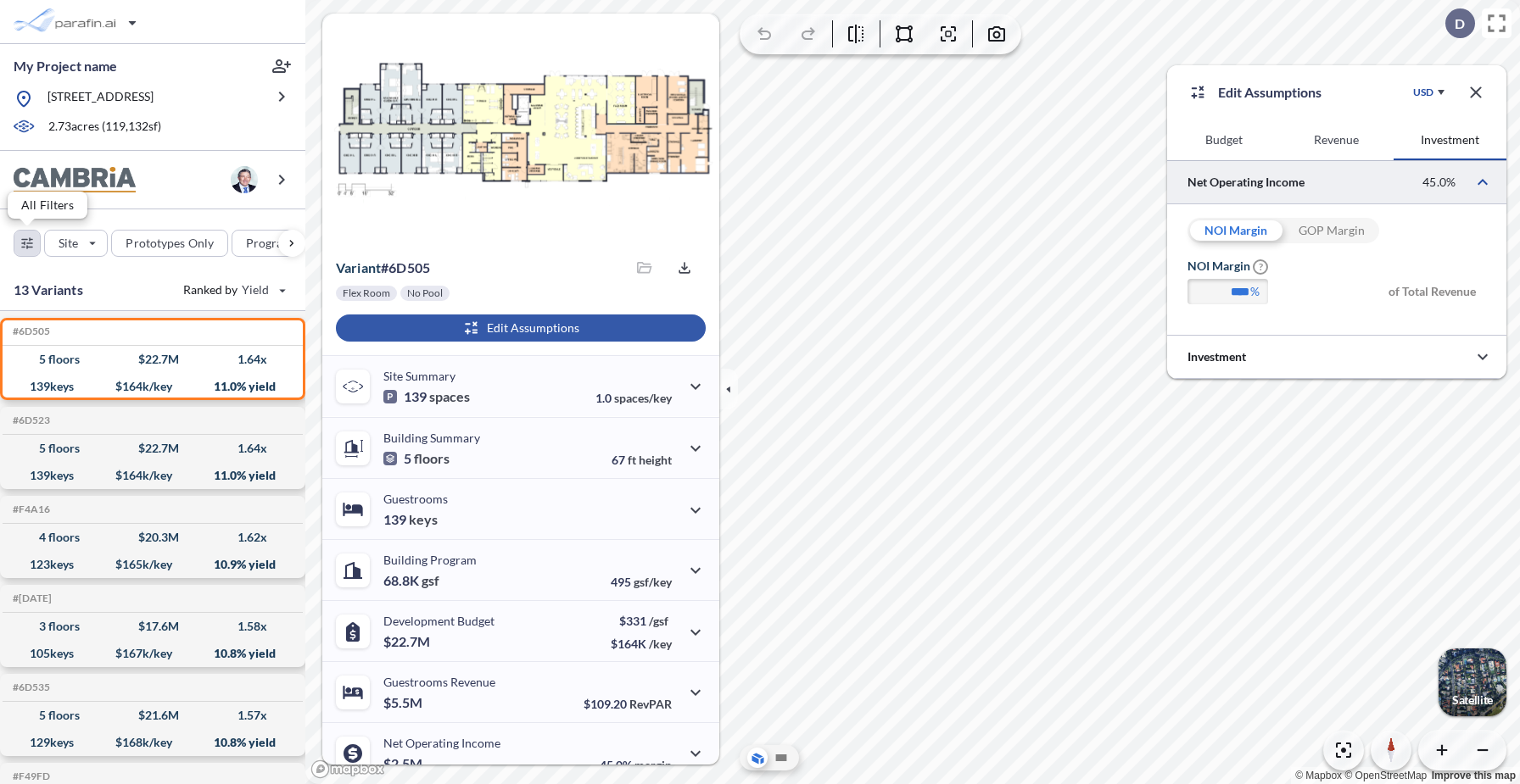
click at [26, 246] on div "button" at bounding box center [27, 244] width 26 height 26
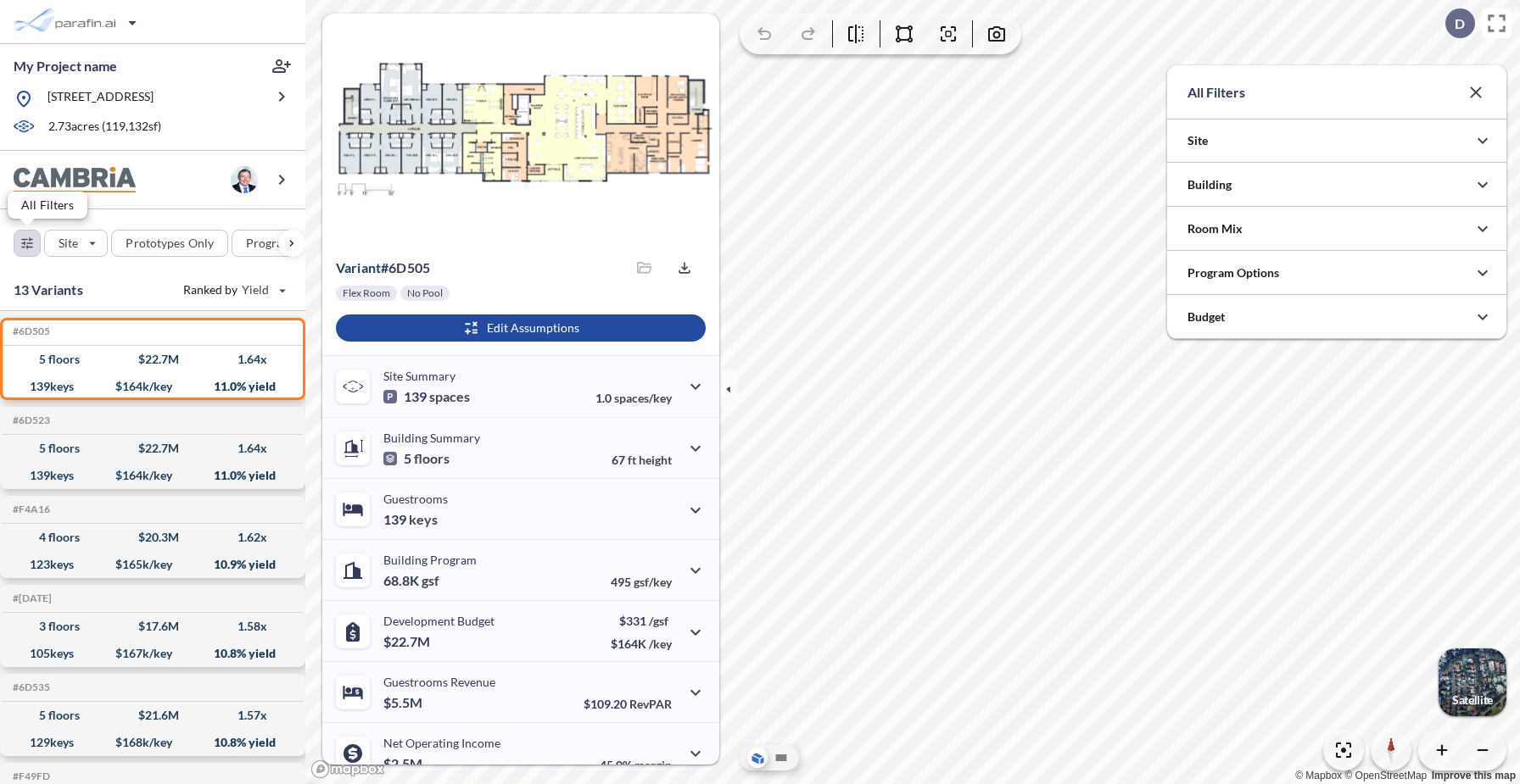
scroll to position [848030, 848082]
click at [1309, 140] on div at bounding box center [1337, 139] width 339 height 43
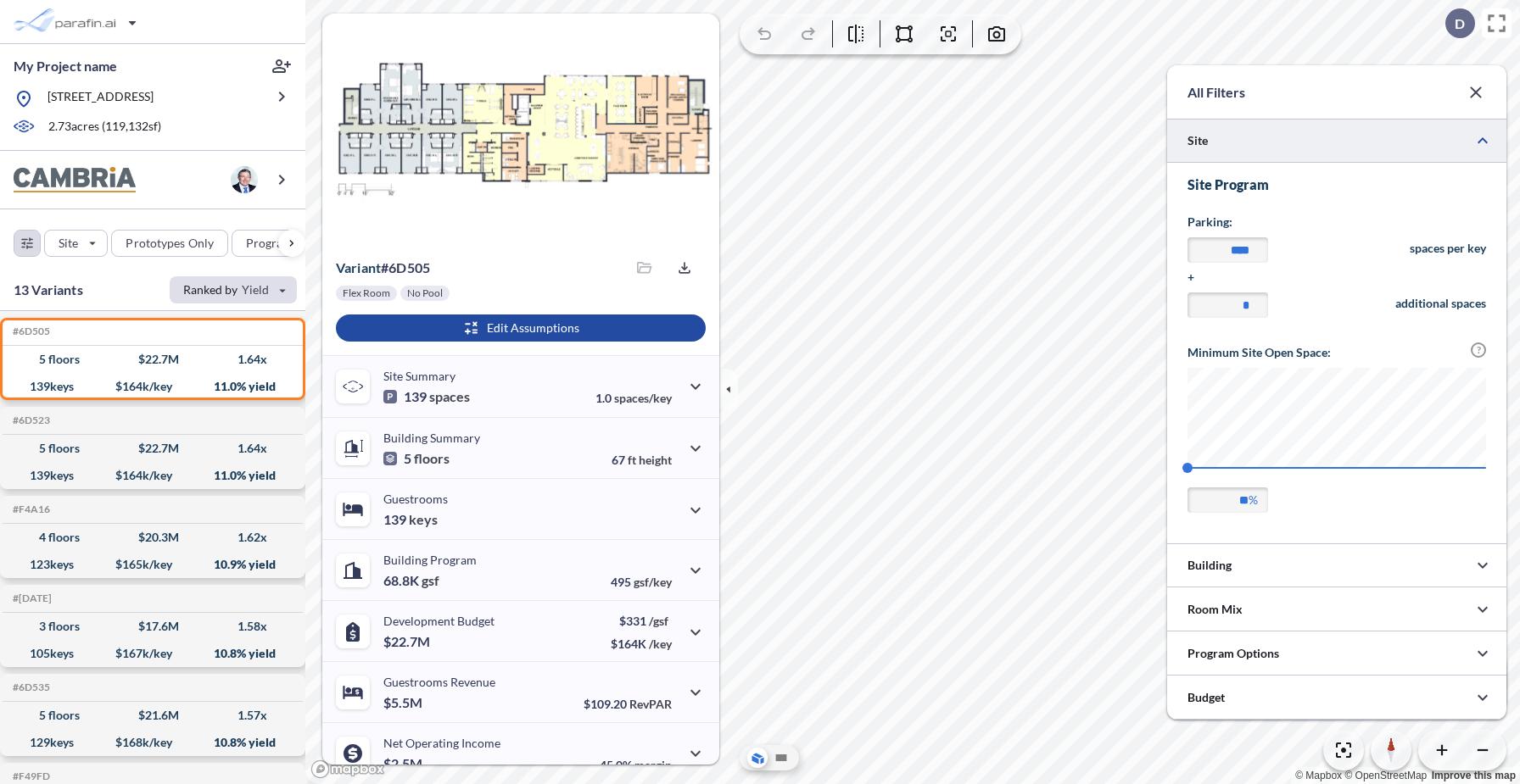
click at [269, 291] on div "button" at bounding box center [233, 290] width 127 height 27
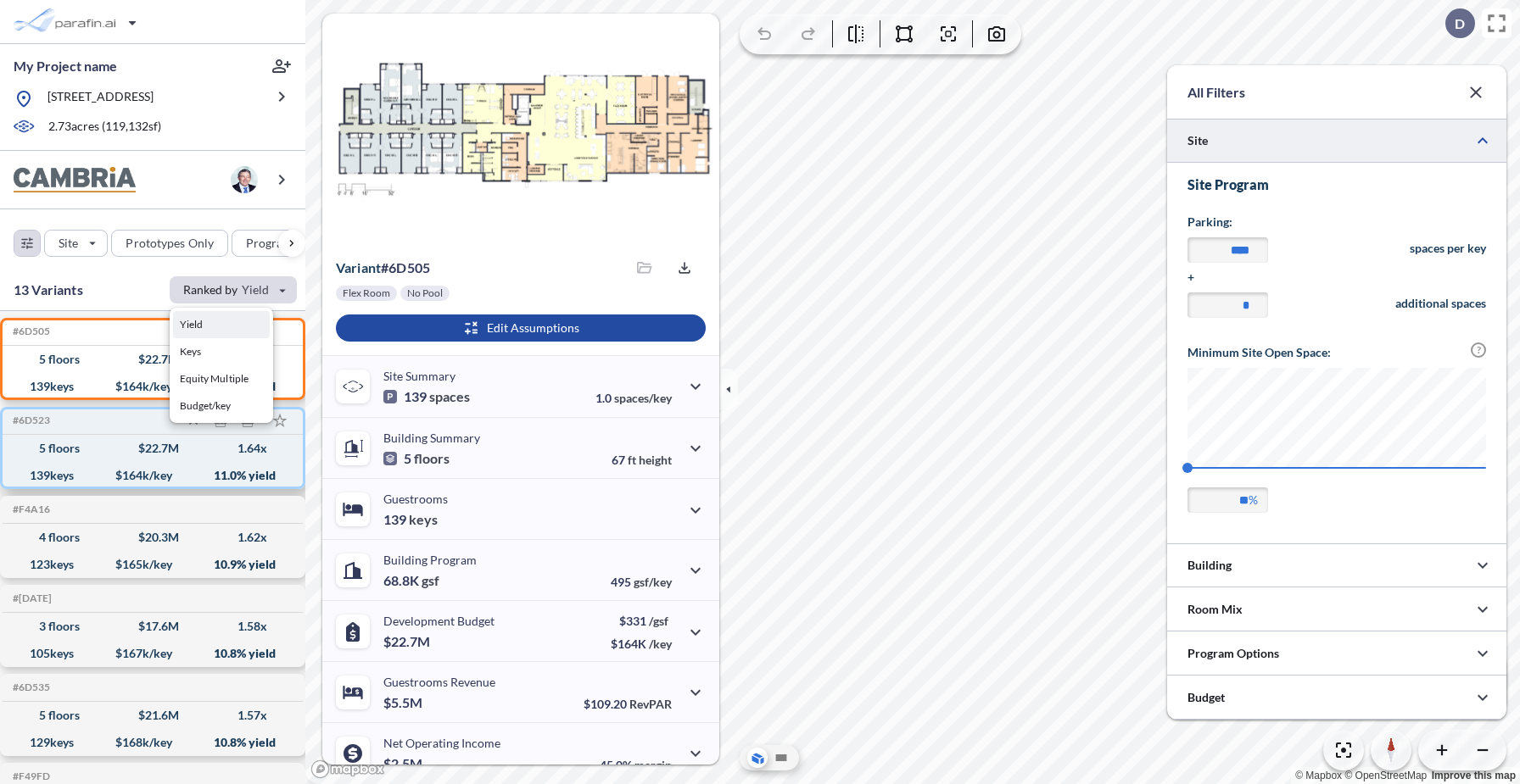
click at [304, 475] on div "#6D523 Development Report Design Report 5 floors $ 22.7 M 1.64 x 139 keys $ 164…" at bounding box center [153, 448] width 306 height 82
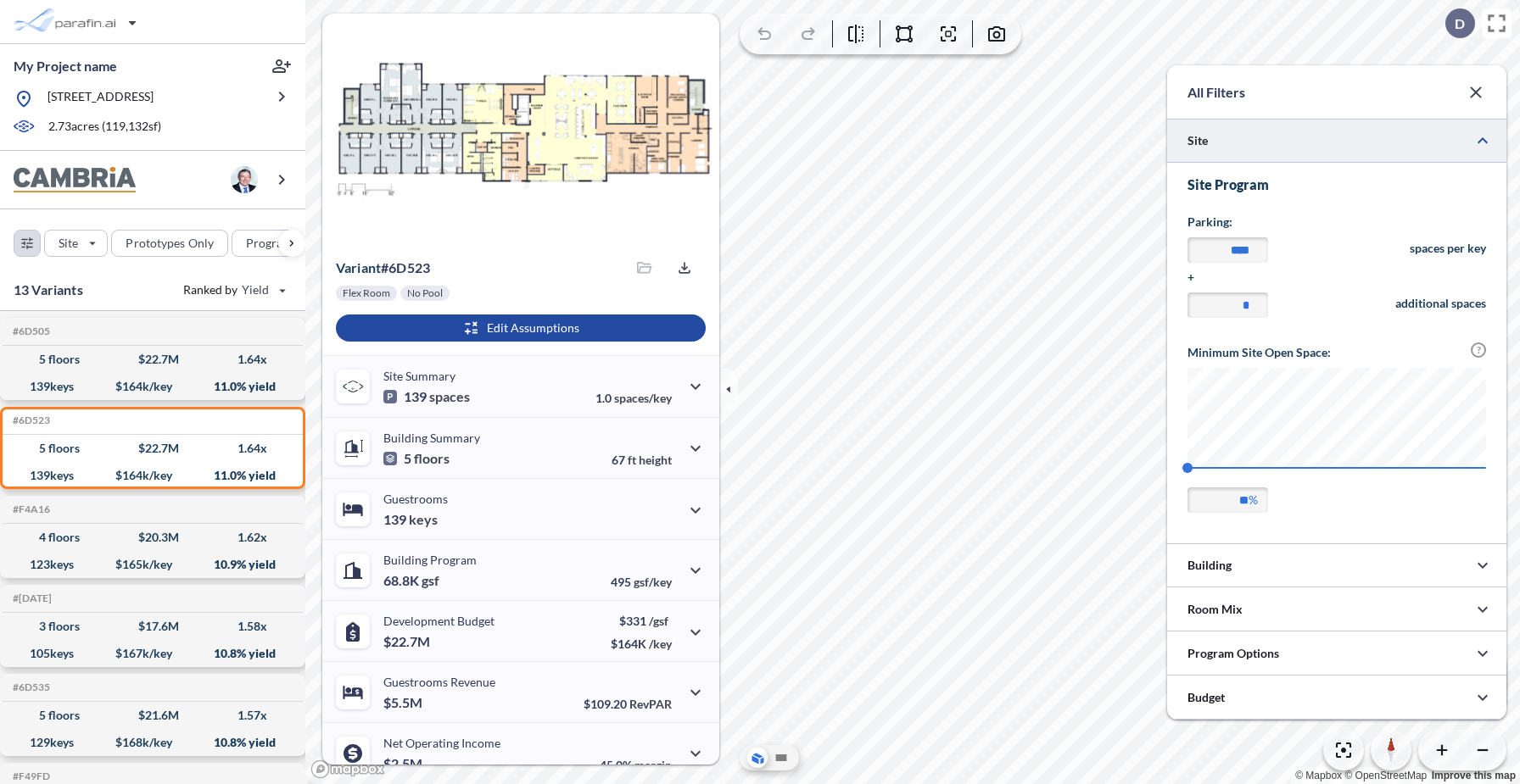
click at [1477, 92] on icon "button" at bounding box center [1476, 93] width 11 height 11
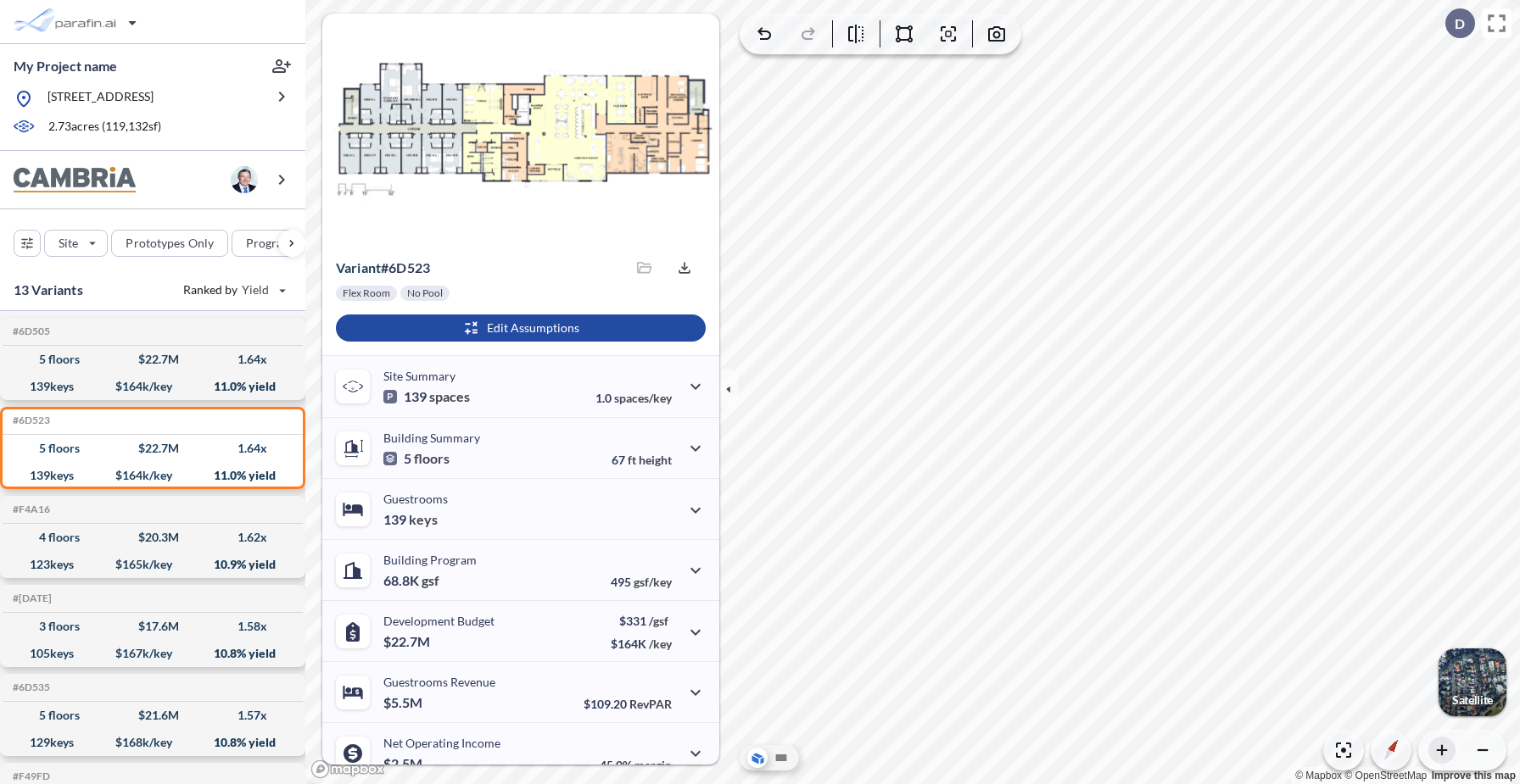
click at [1442, 753] on icon "button" at bounding box center [1442, 751] width 11 height 11
click at [443, 501] on p "Guestrooms" at bounding box center [415, 498] width 64 height 14
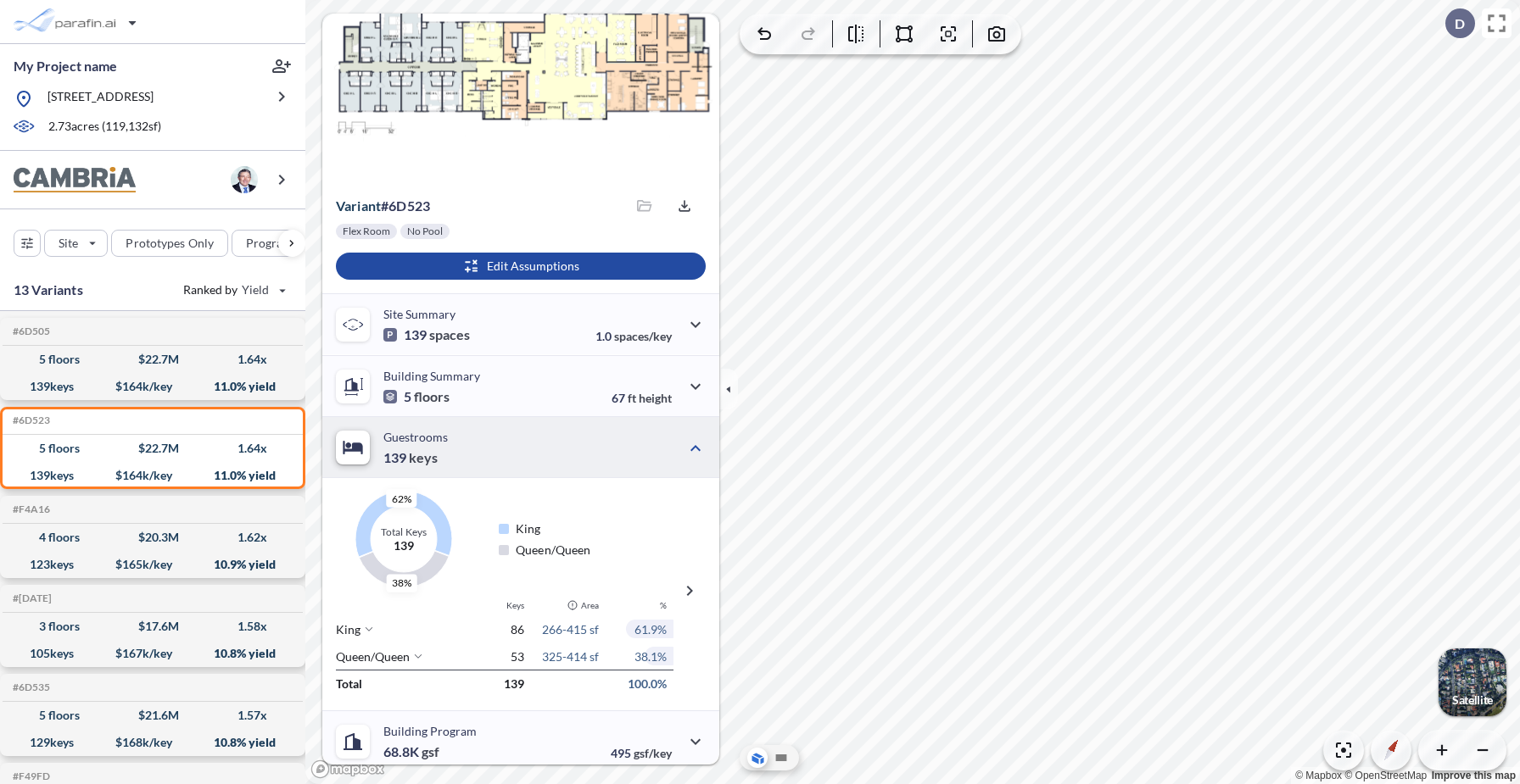
scroll to position [71, 0]
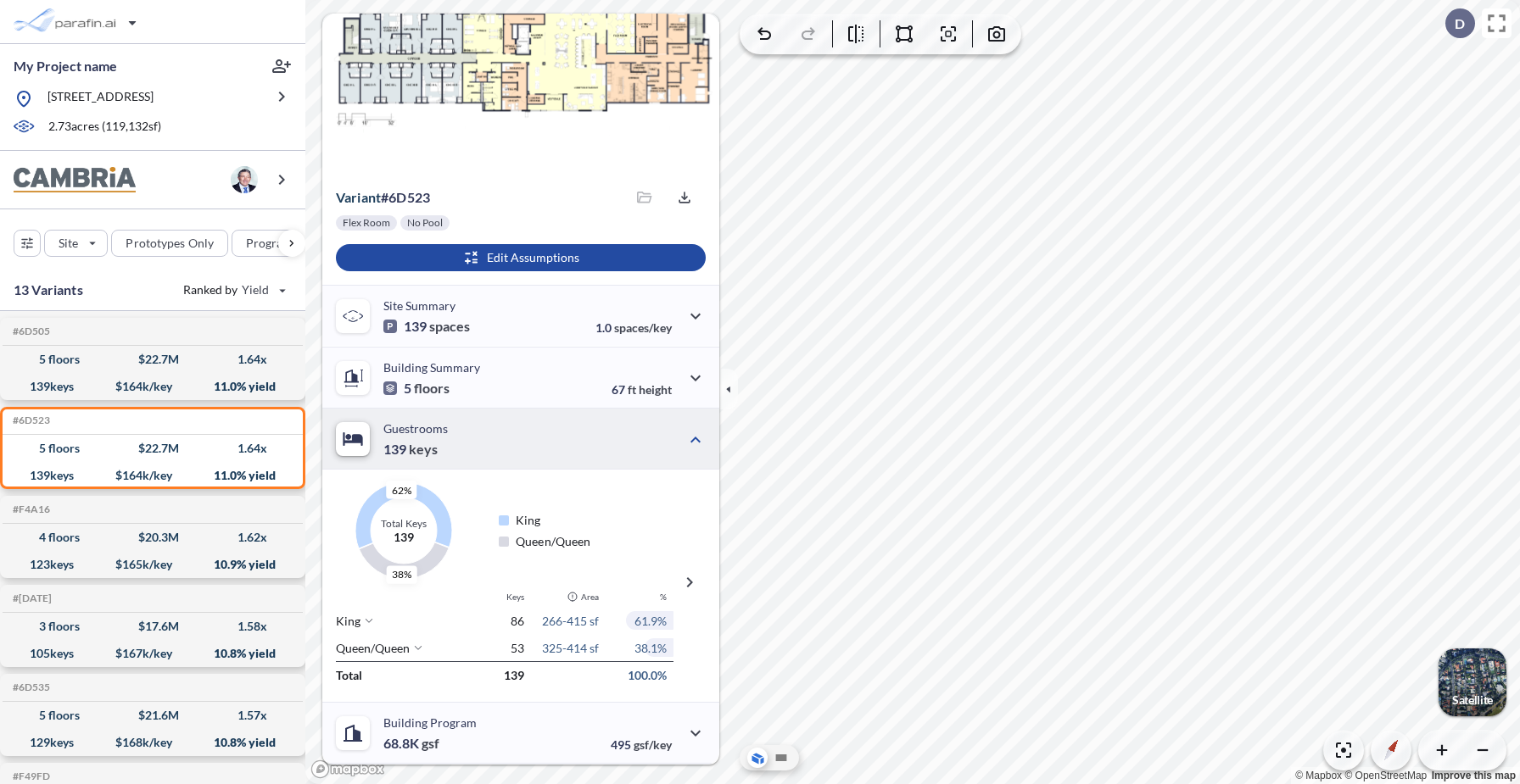
click at [423, 428] on p "Guestrooms" at bounding box center [415, 428] width 64 height 14
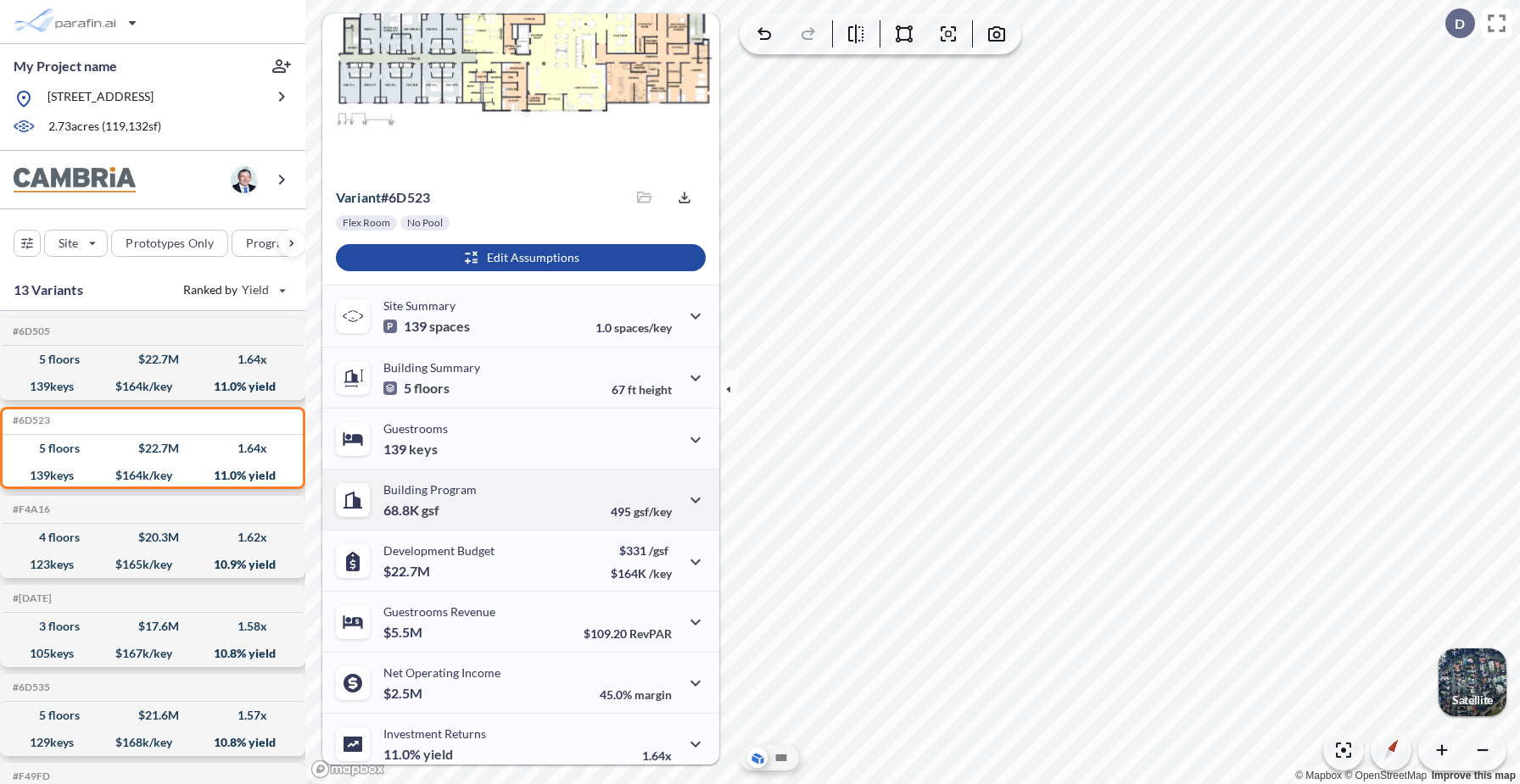
click at [443, 494] on p "Building Program" at bounding box center [430, 489] width 94 height 14
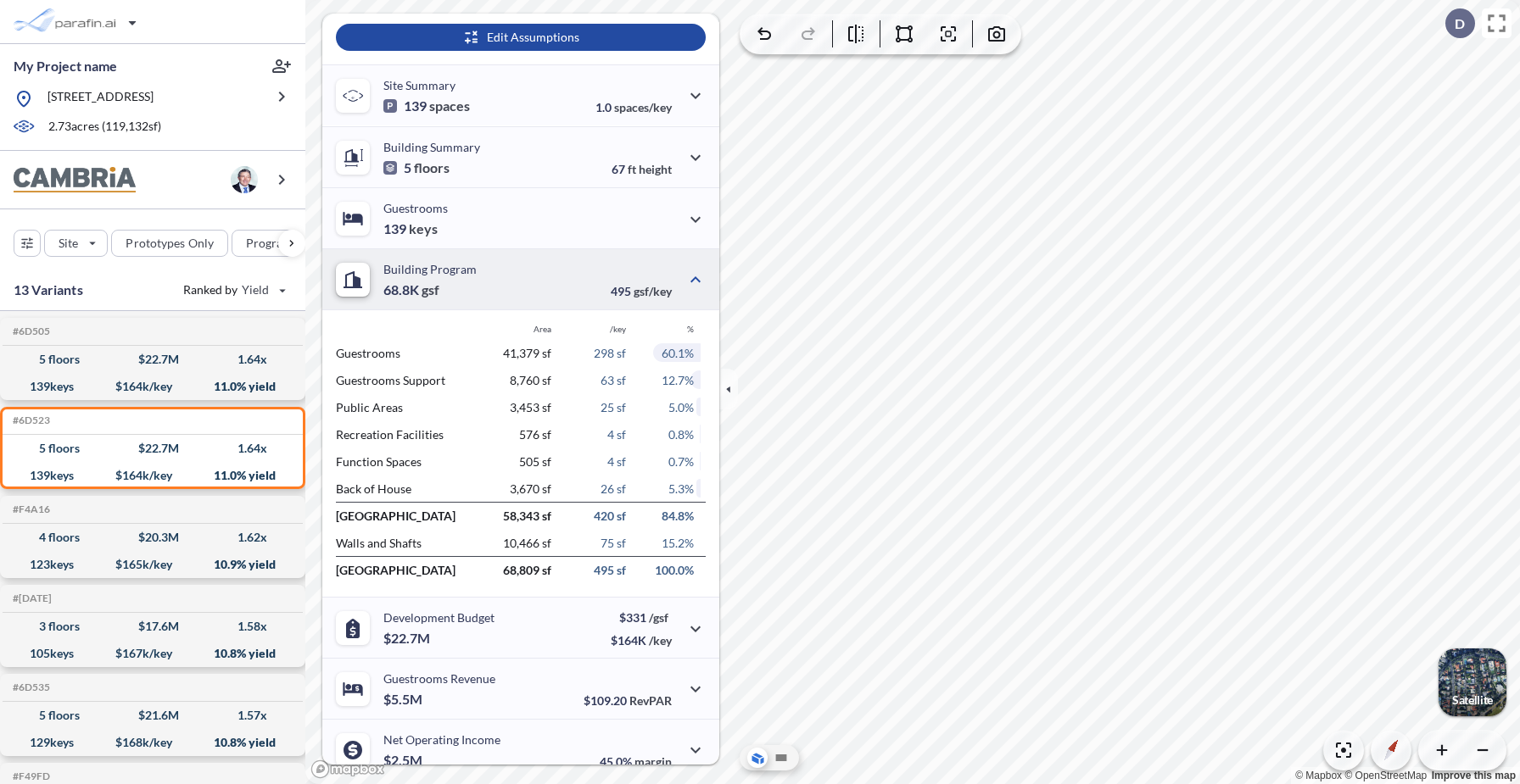
scroll to position [296, 0]
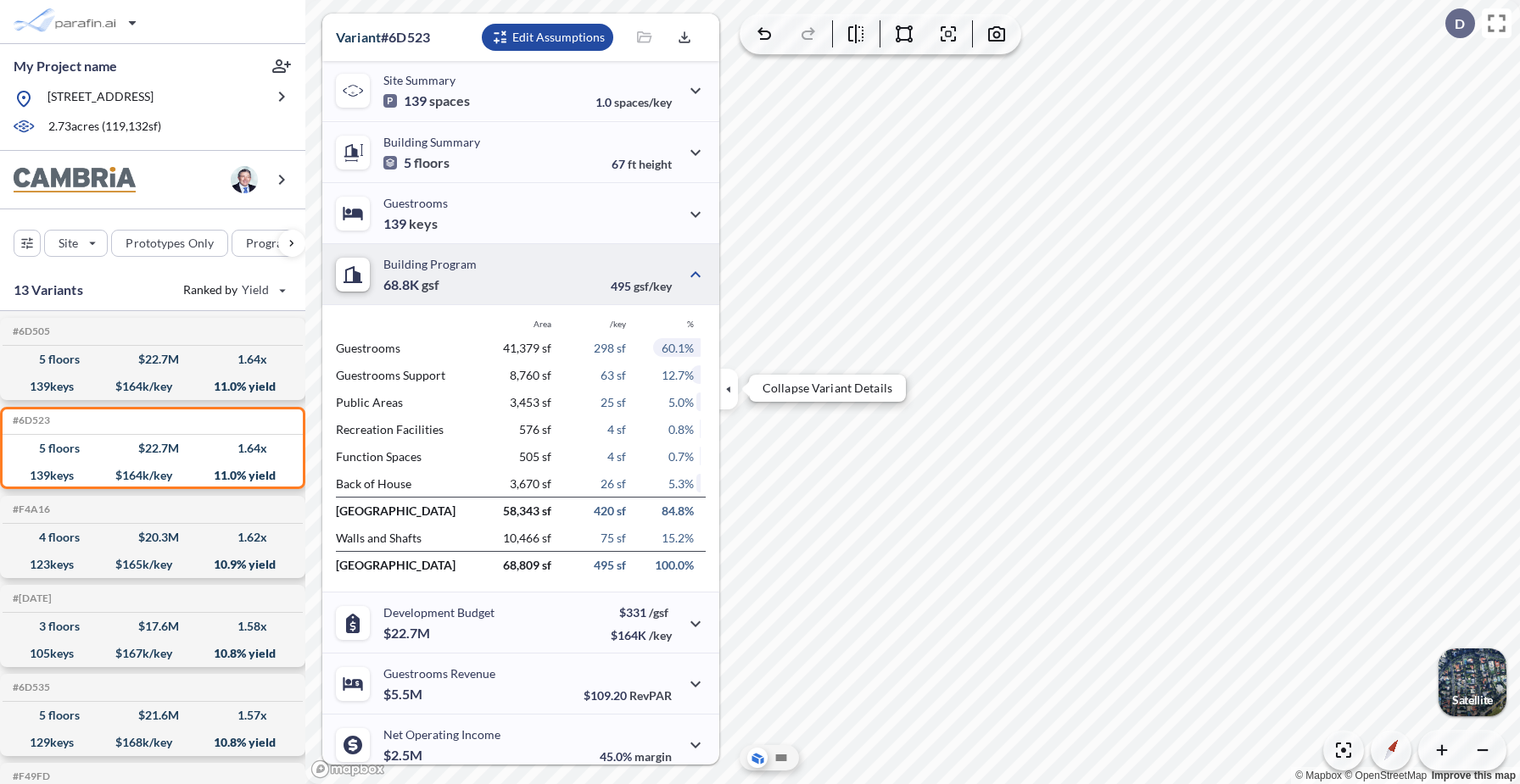
click at [724, 383] on icon "button" at bounding box center [729, 390] width 19 height 19
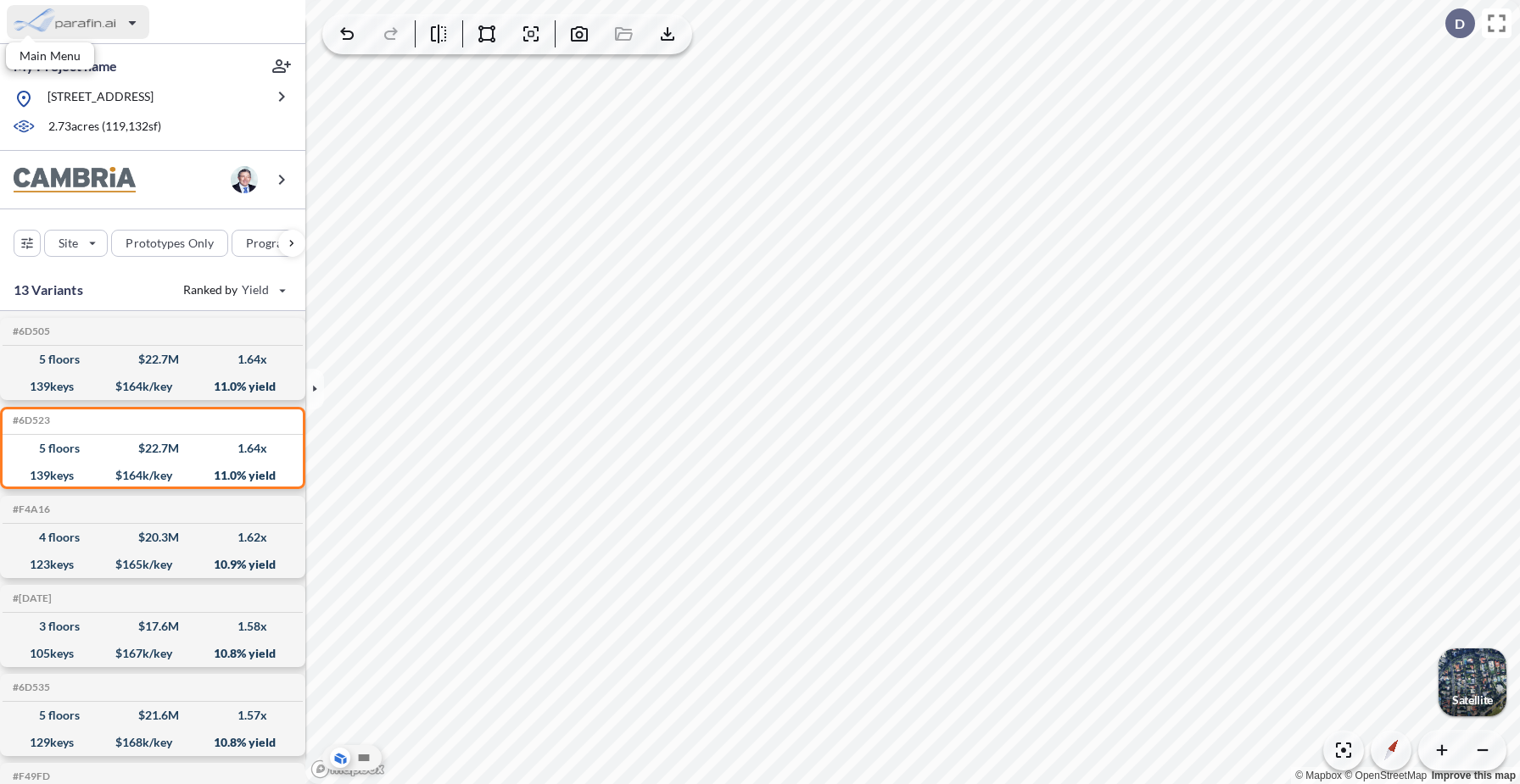
click at [112, 28] on div "button" at bounding box center [77, 22] width 142 height 34
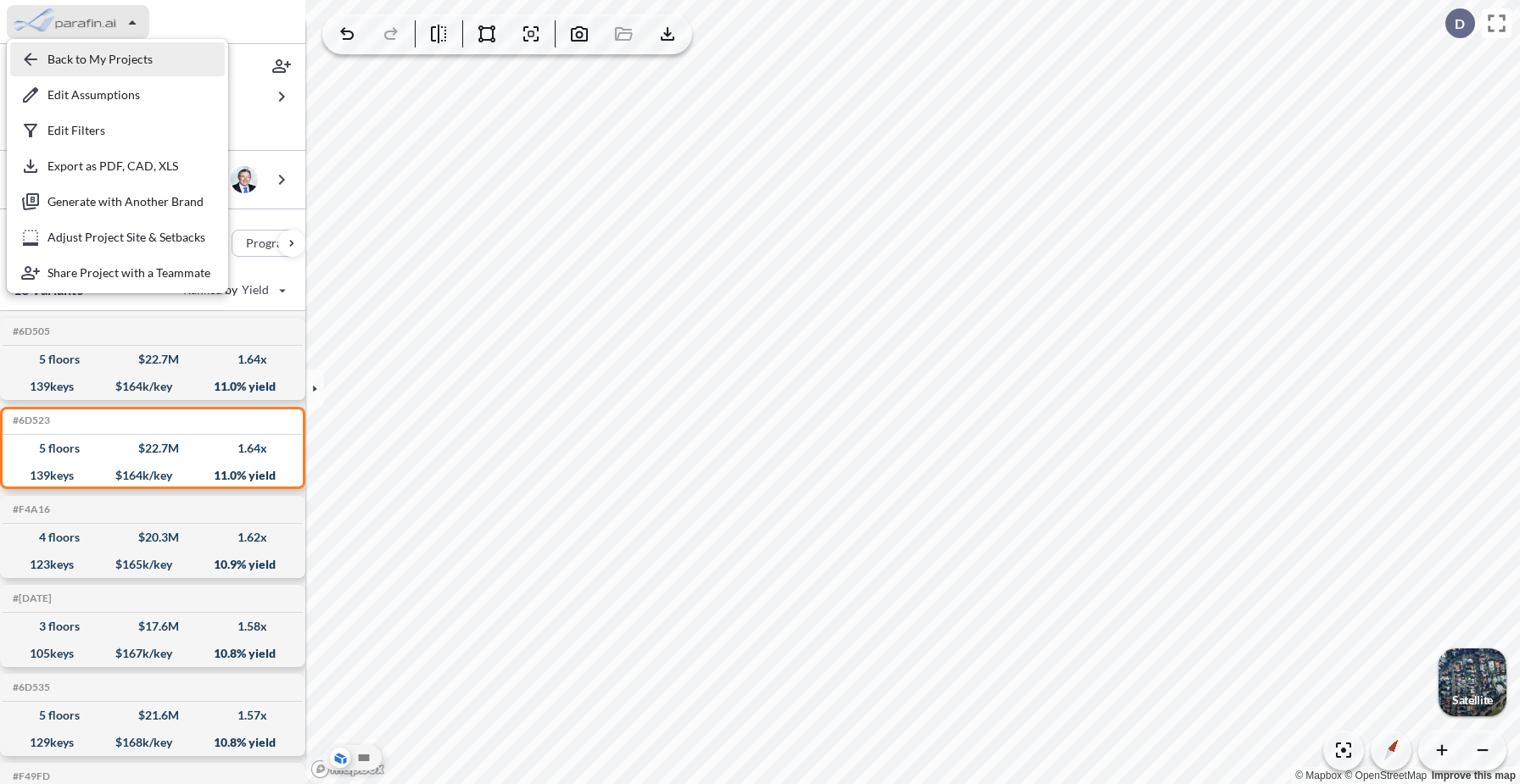
click at [107, 58] on div "button" at bounding box center [118, 59] width 215 height 34
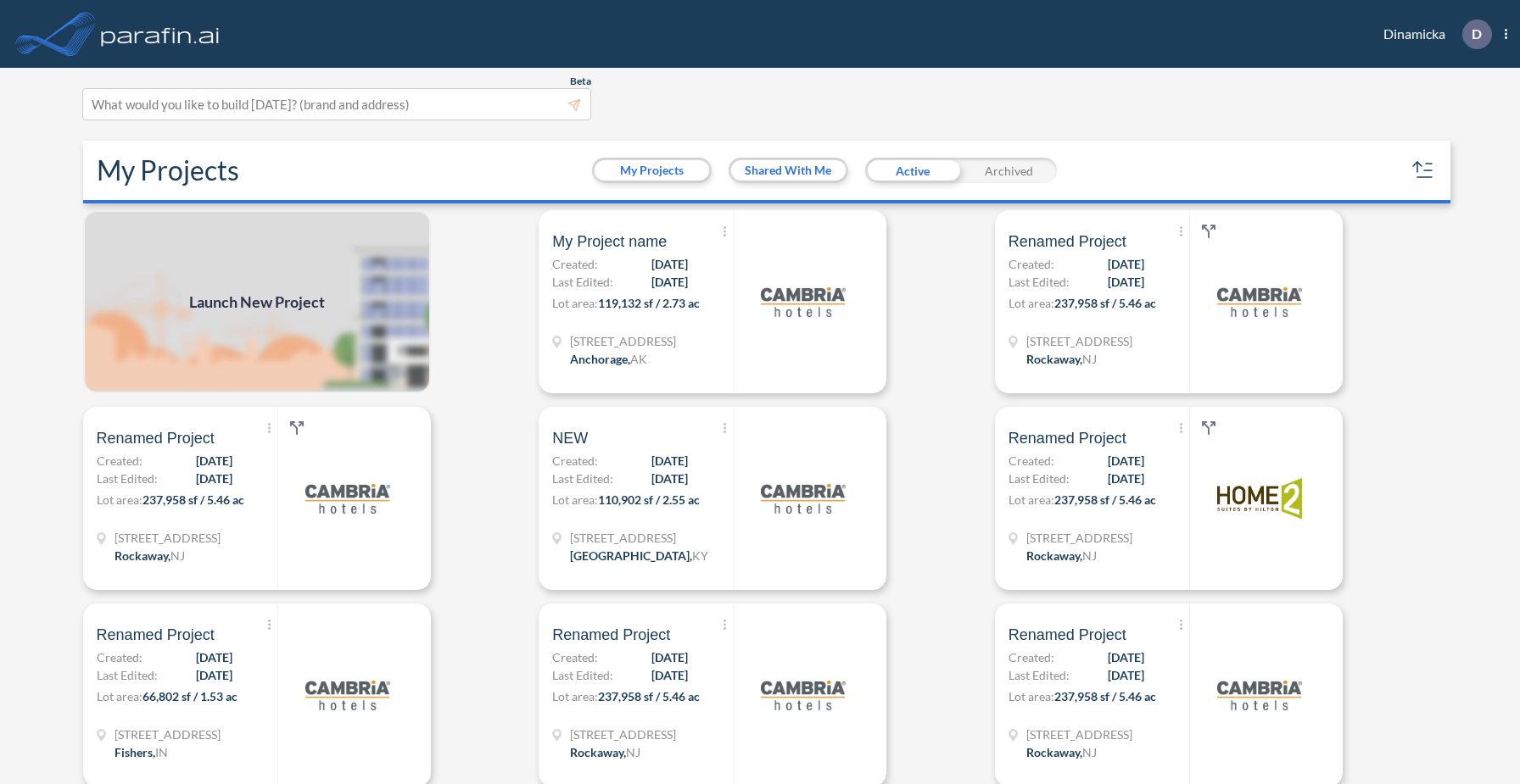
click at [301, 299] on span "Launch New Project" at bounding box center [257, 303] width 136 height 23
